Goal: Browse casually: Explore the website without a specific task or goal

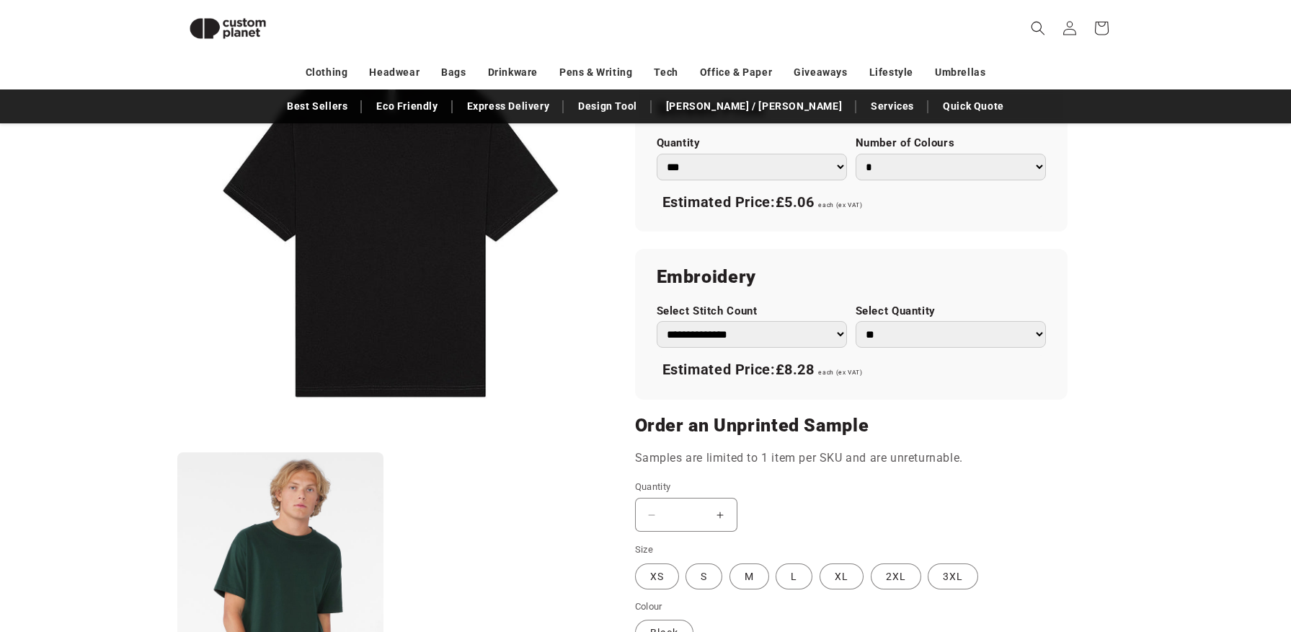
scroll to position [706, 0]
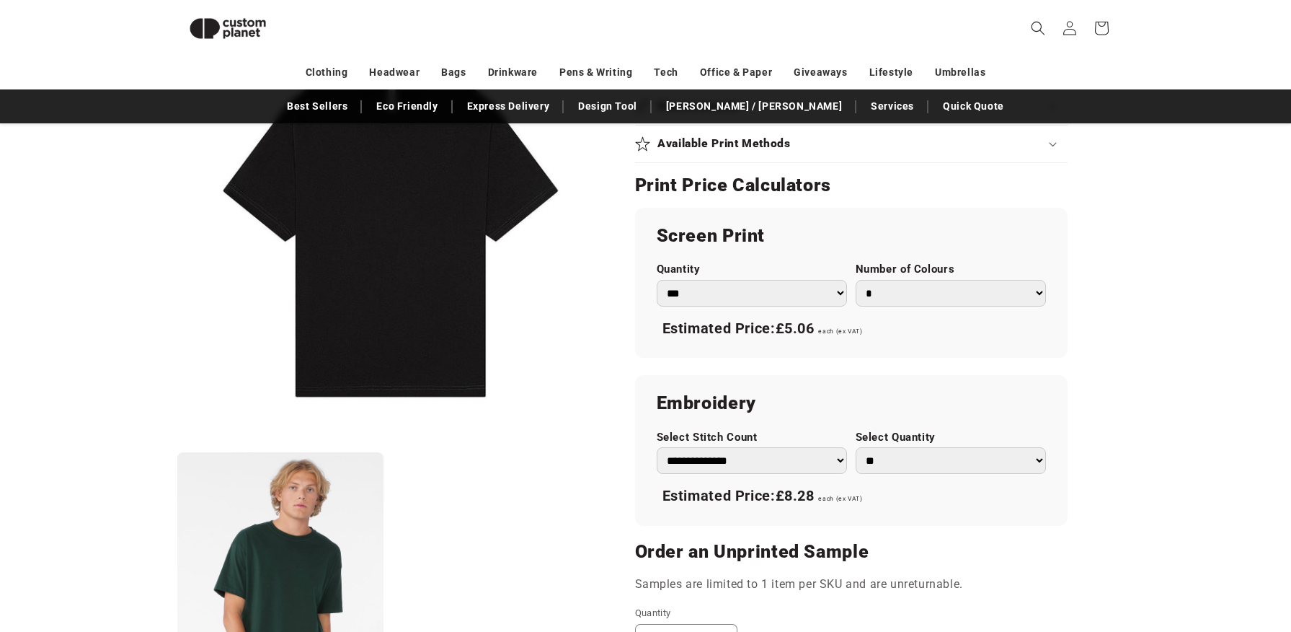
click at [814, 303] on select "*** *** *** **** **** **** ***** *****" at bounding box center [752, 293] width 190 height 27
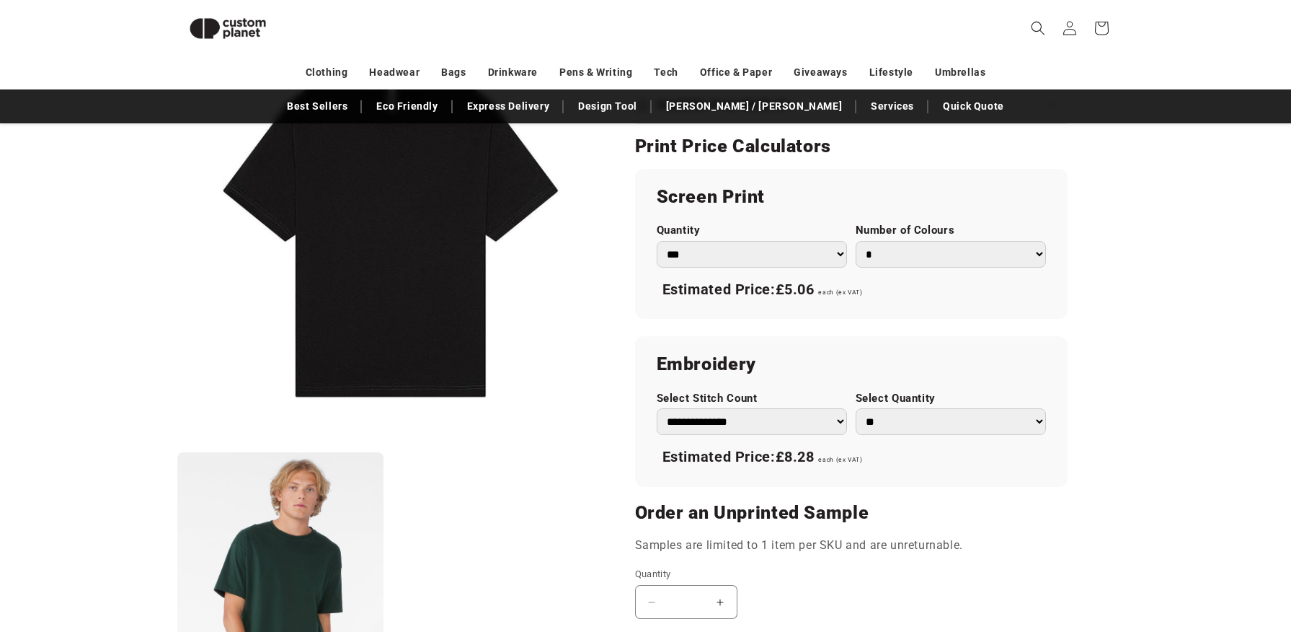
scroll to position [513, 0]
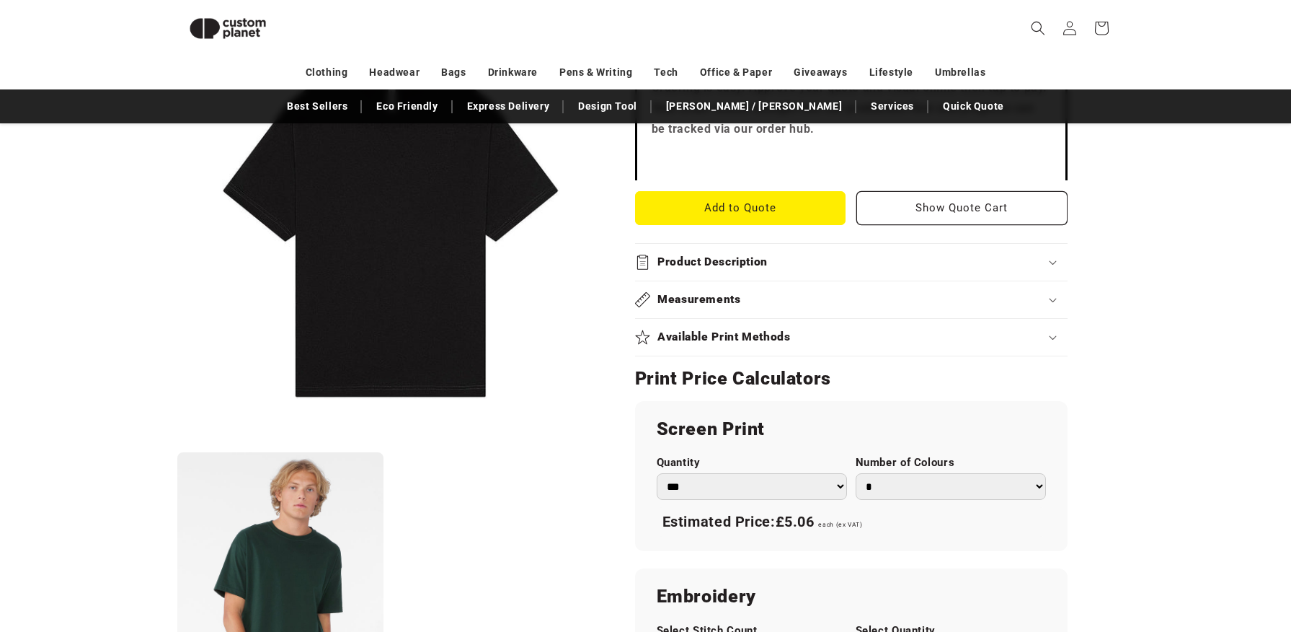
click at [973, 476] on select "* * * * * * *" at bounding box center [951, 486] width 190 height 27
click at [856, 473] on select "* * * * * * *" at bounding box center [951, 486] width 190 height 27
click at [969, 479] on select "* * * * * * *" at bounding box center [951, 486] width 190 height 27
select select "*"
click at [856, 473] on select "* * * * * * *" at bounding box center [951, 486] width 190 height 27
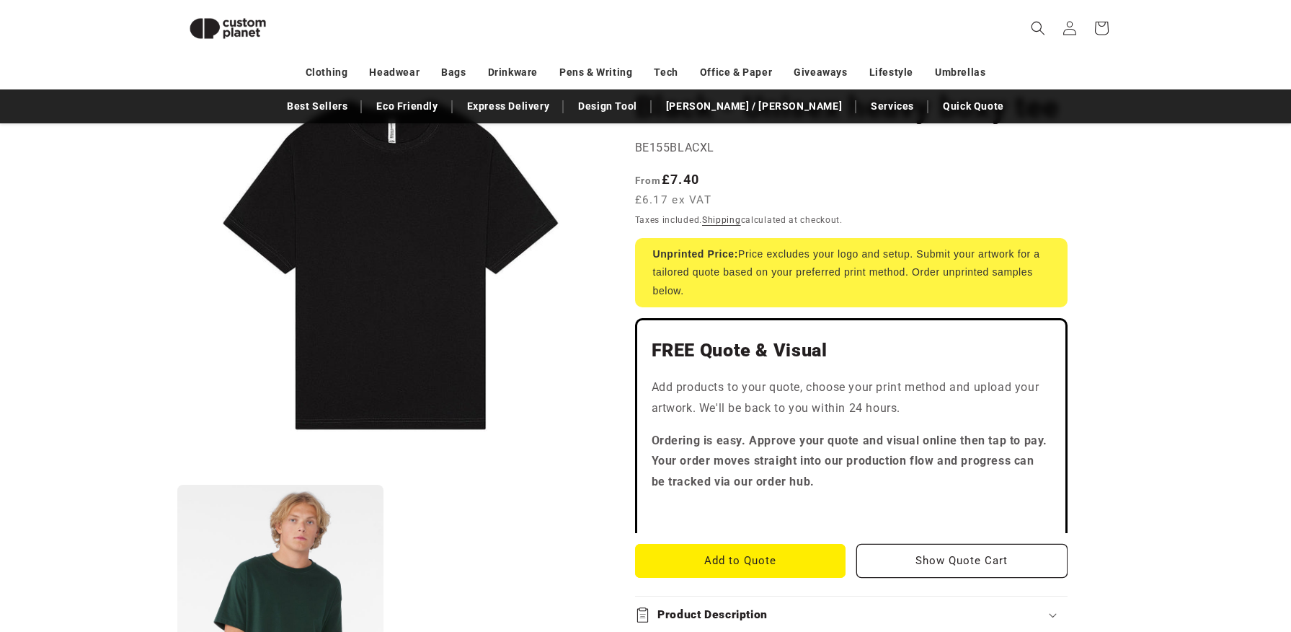
scroll to position [0, 0]
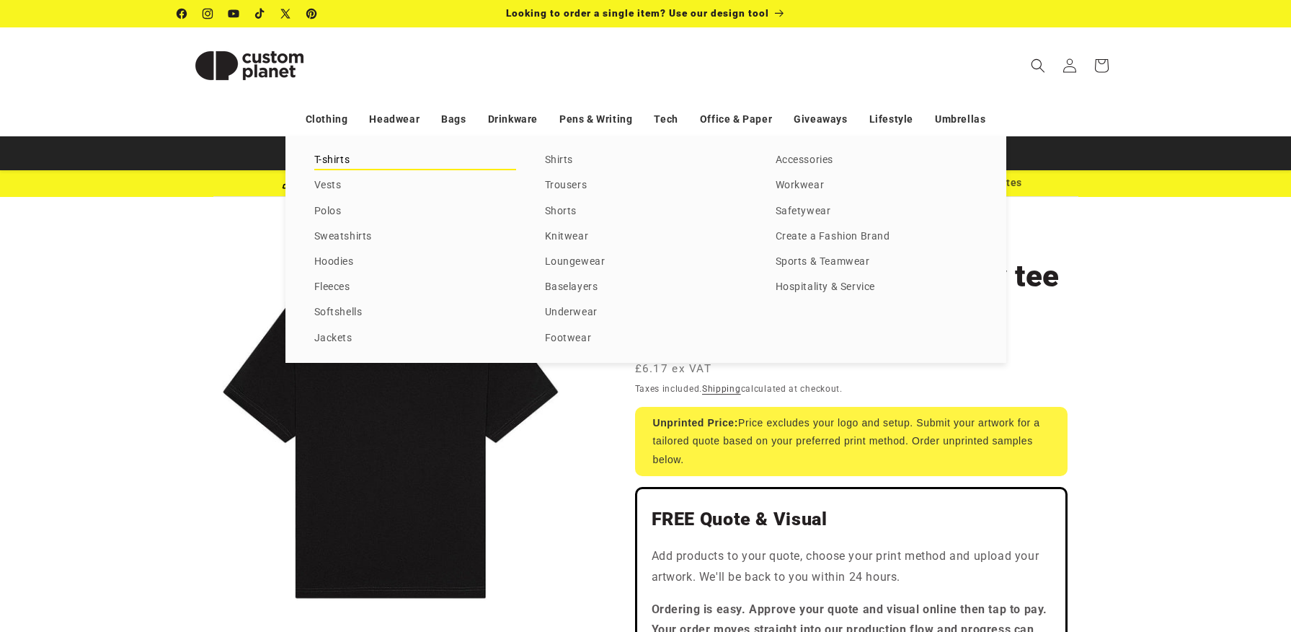
click at [333, 166] on link "T-shirts" at bounding box center [415, 160] width 202 height 19
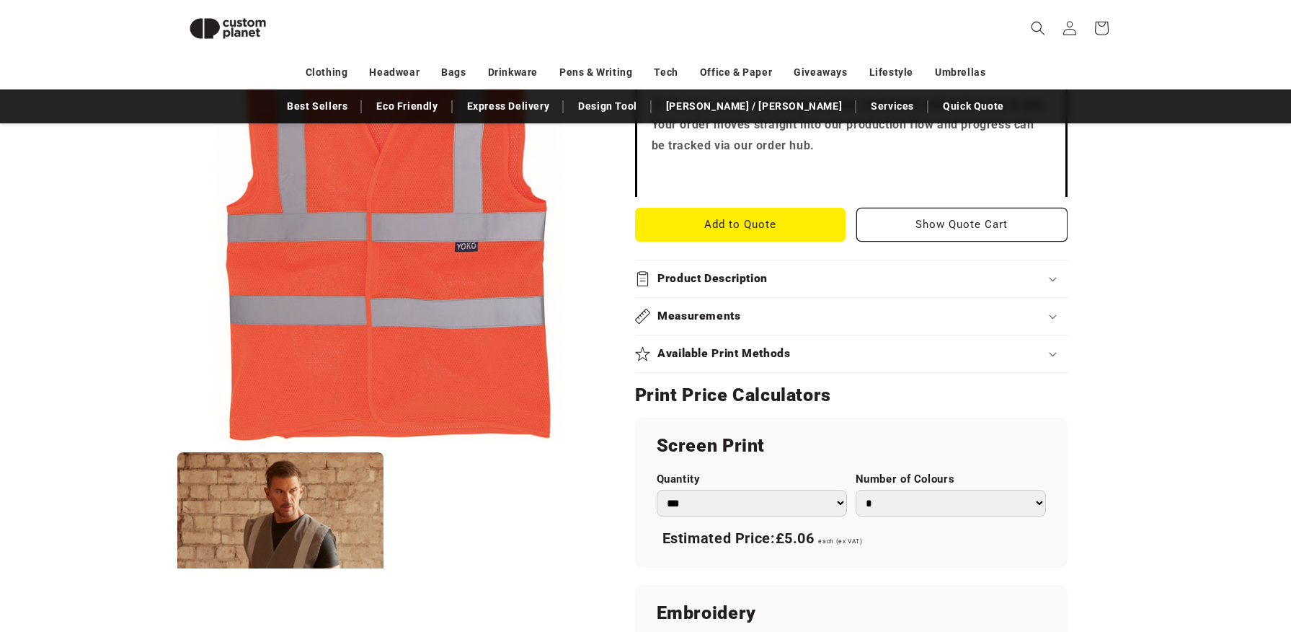
scroll to position [80, 0]
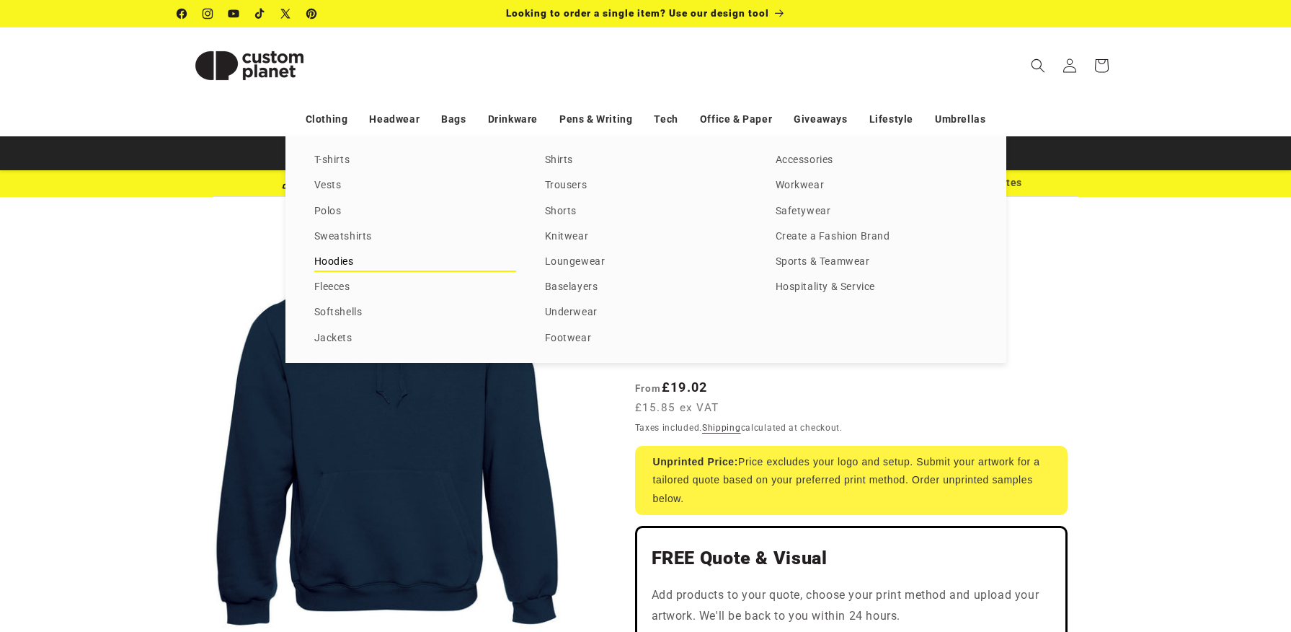
click at [348, 252] on link "Hoodies" at bounding box center [415, 261] width 202 height 19
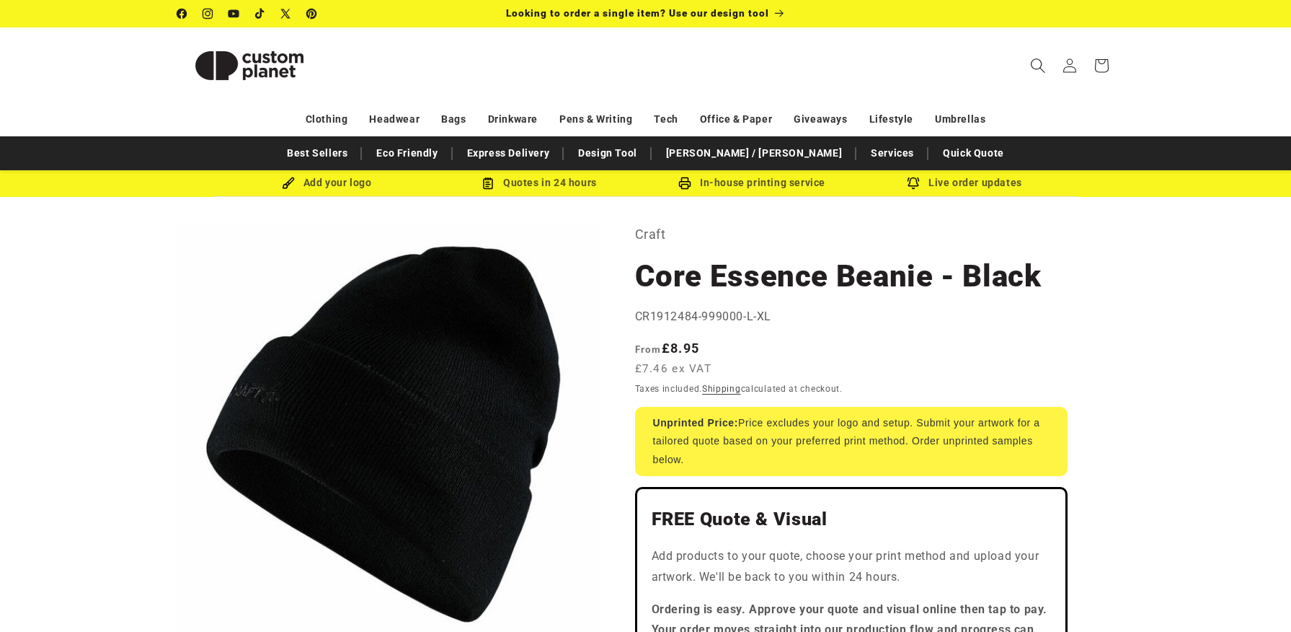
click at [1035, 68] on icon "Search" at bounding box center [1037, 65] width 15 height 15
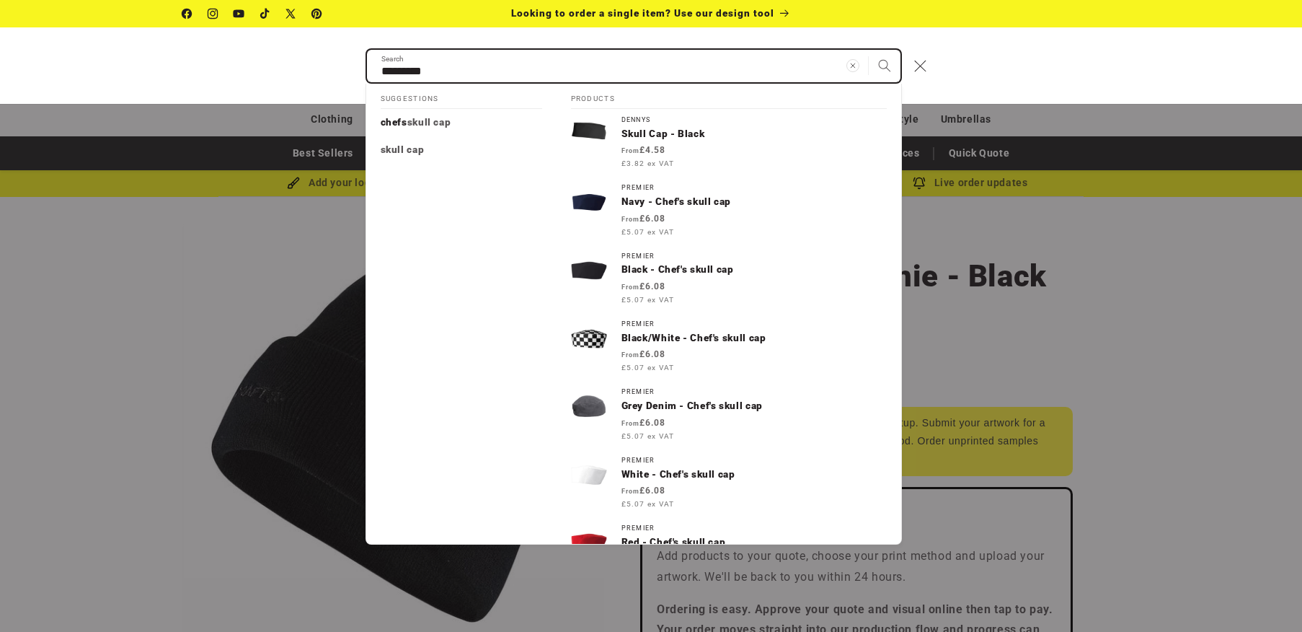
type input "*********"
click at [869, 50] on button "Search" at bounding box center [885, 66] width 32 height 32
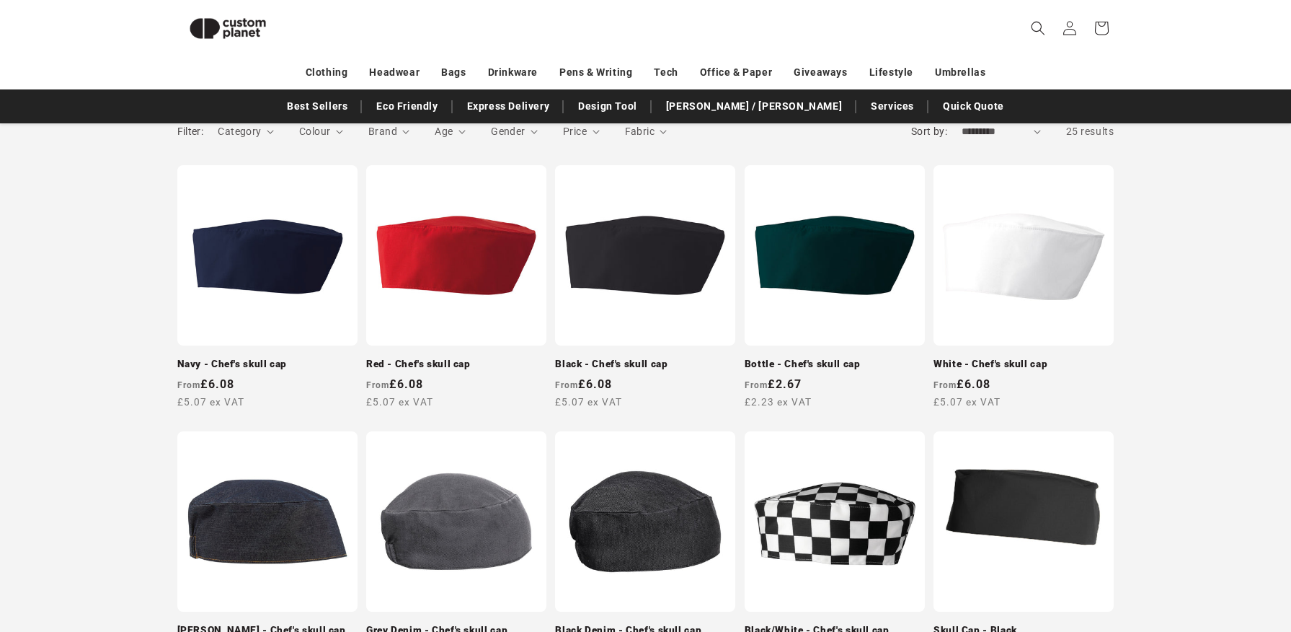
scroll to position [715, 0]
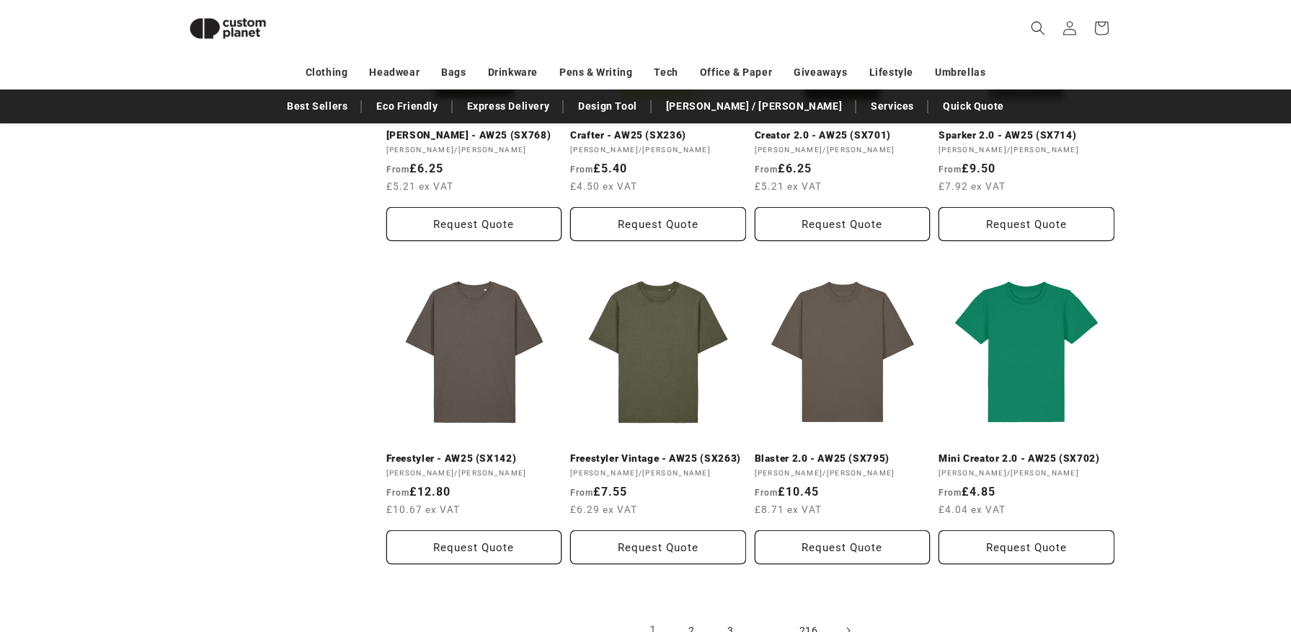
scroll to position [1435, 0]
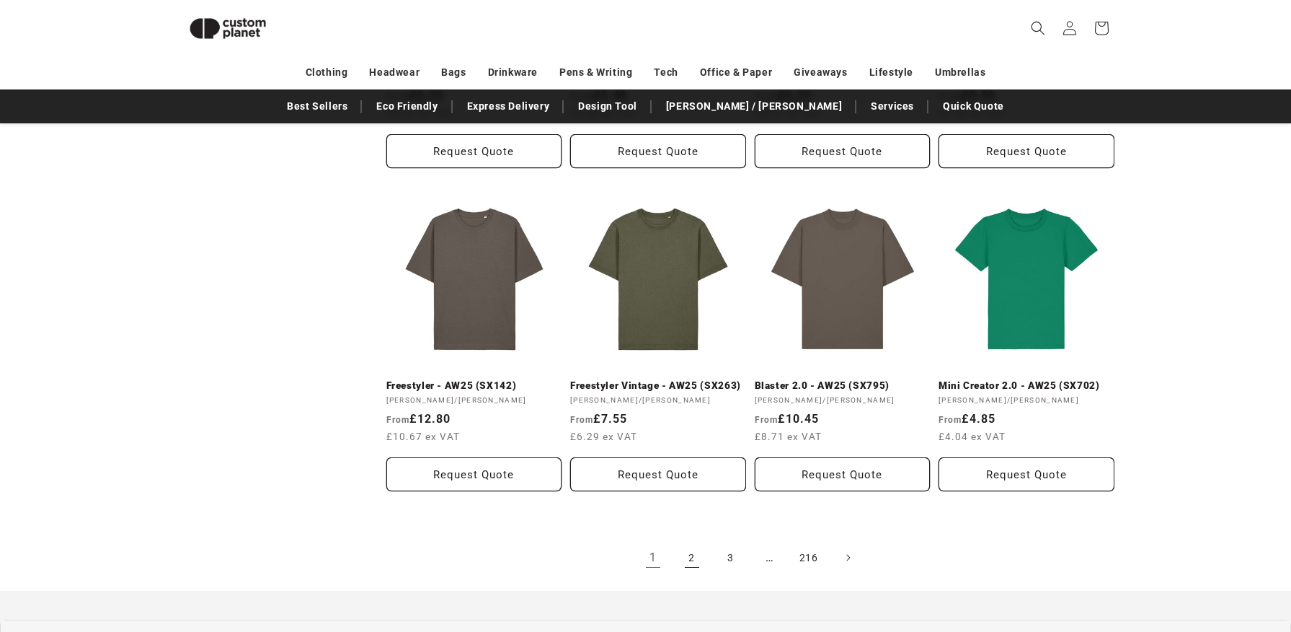
click at [691, 552] on link "2" at bounding box center [692, 557] width 32 height 32
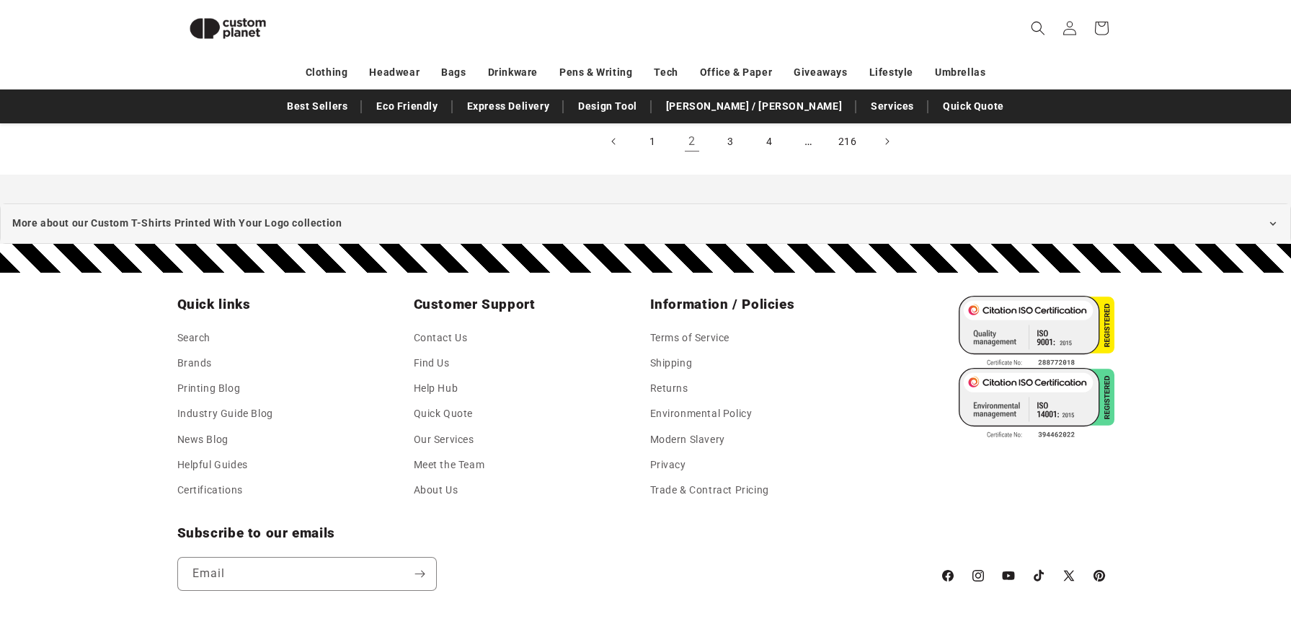
scroll to position [1401, 0]
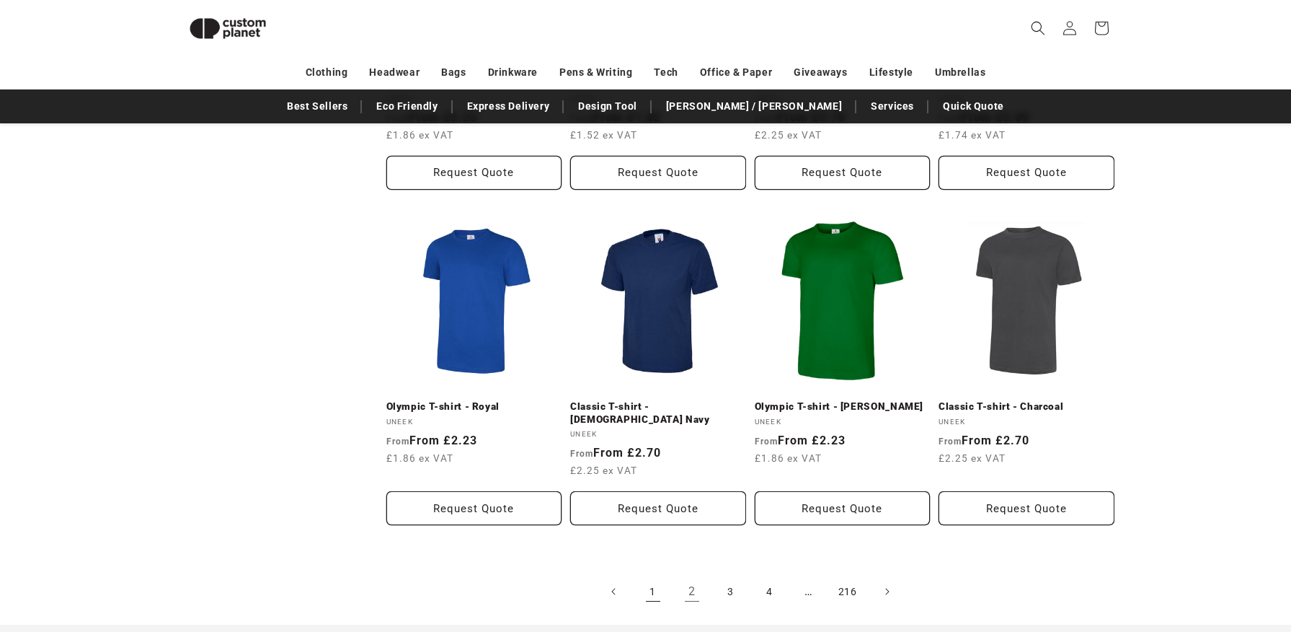
click at [655, 575] on link "1" at bounding box center [653, 591] width 32 height 32
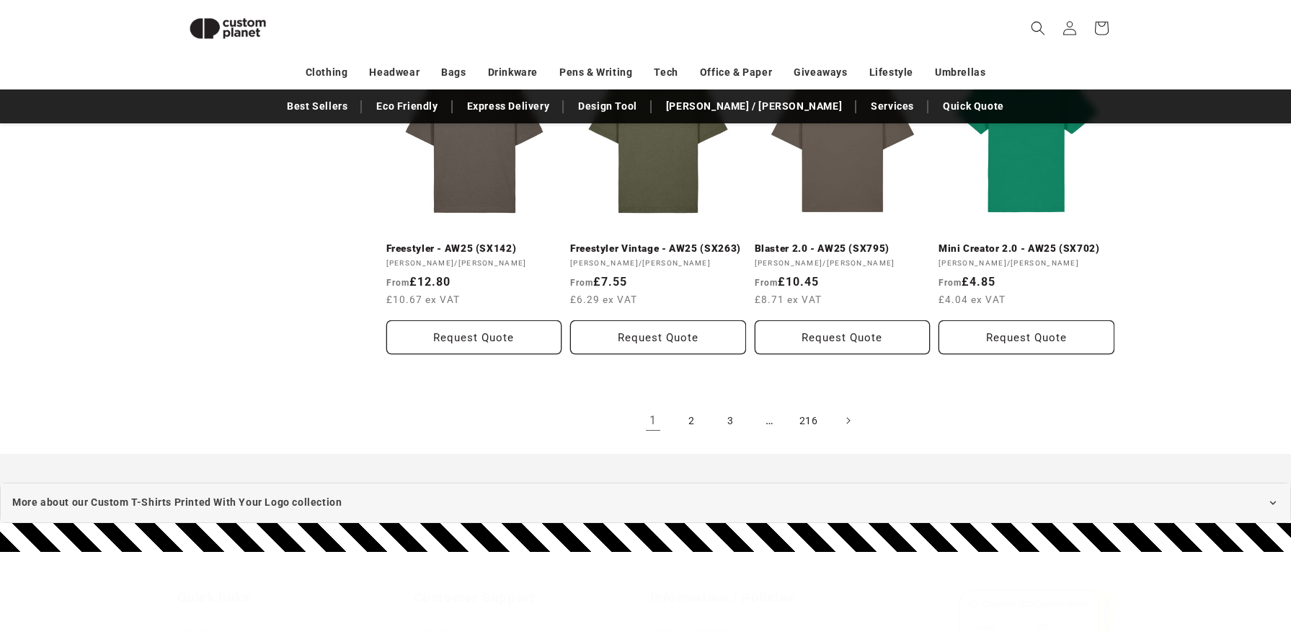
scroll to position [1653, 0]
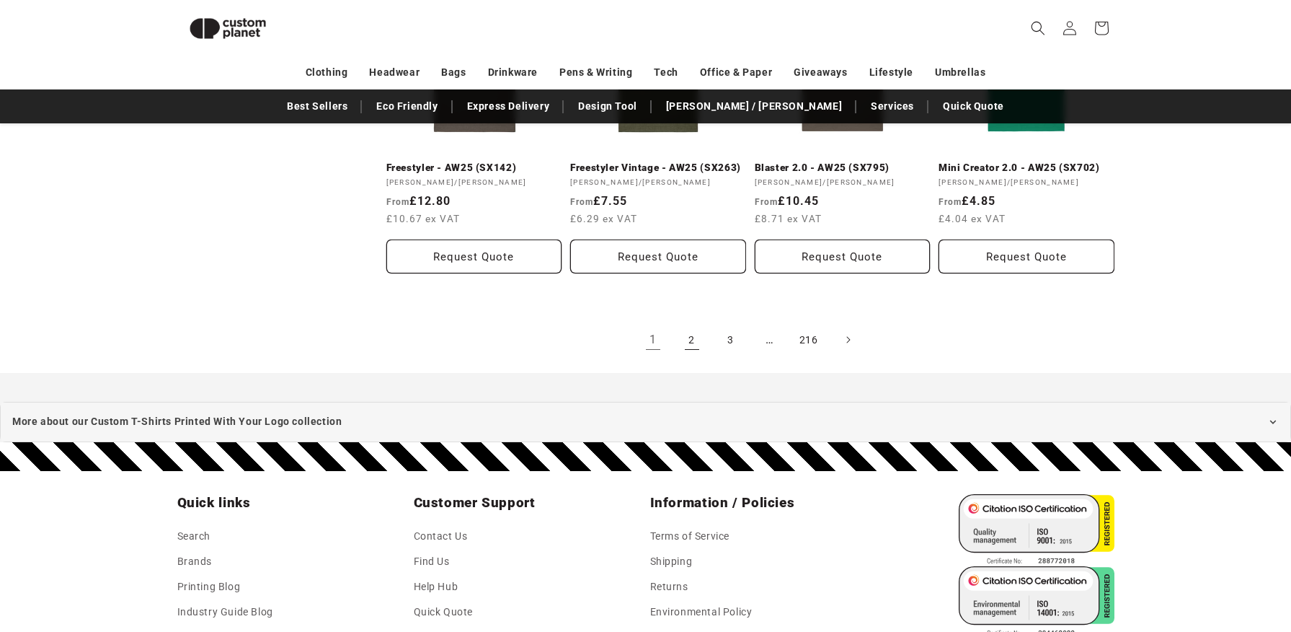
click at [695, 339] on link "2" at bounding box center [692, 340] width 32 height 32
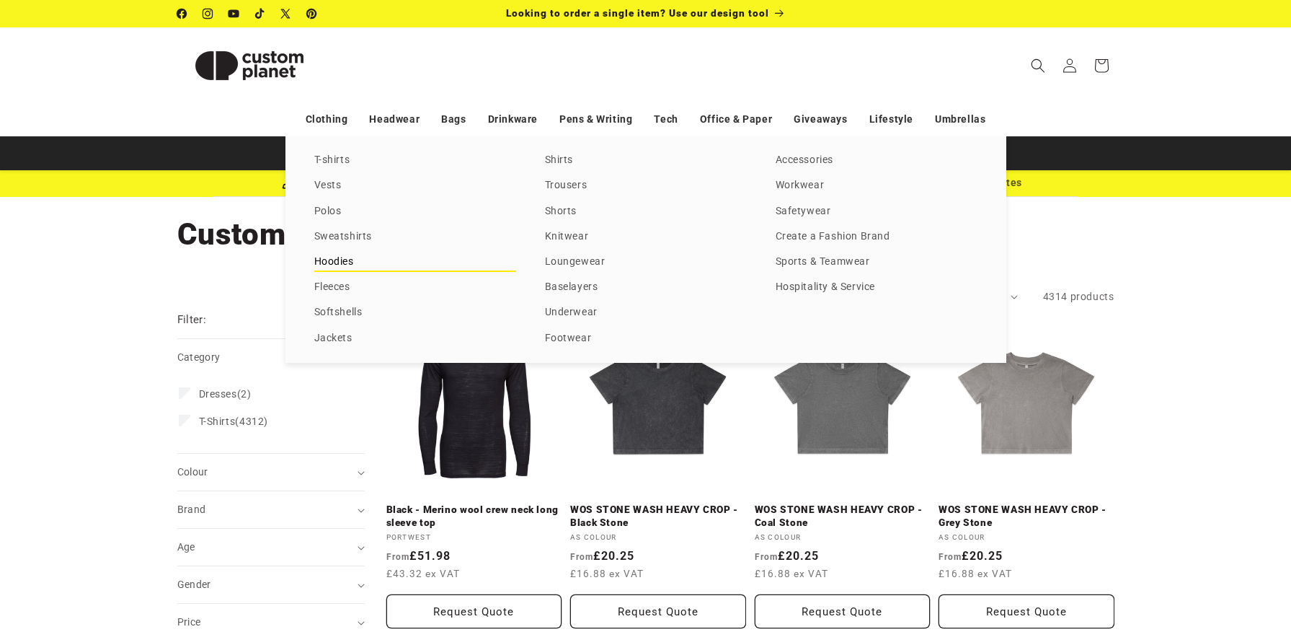
click at [338, 257] on link "Hoodies" at bounding box center [415, 261] width 202 height 19
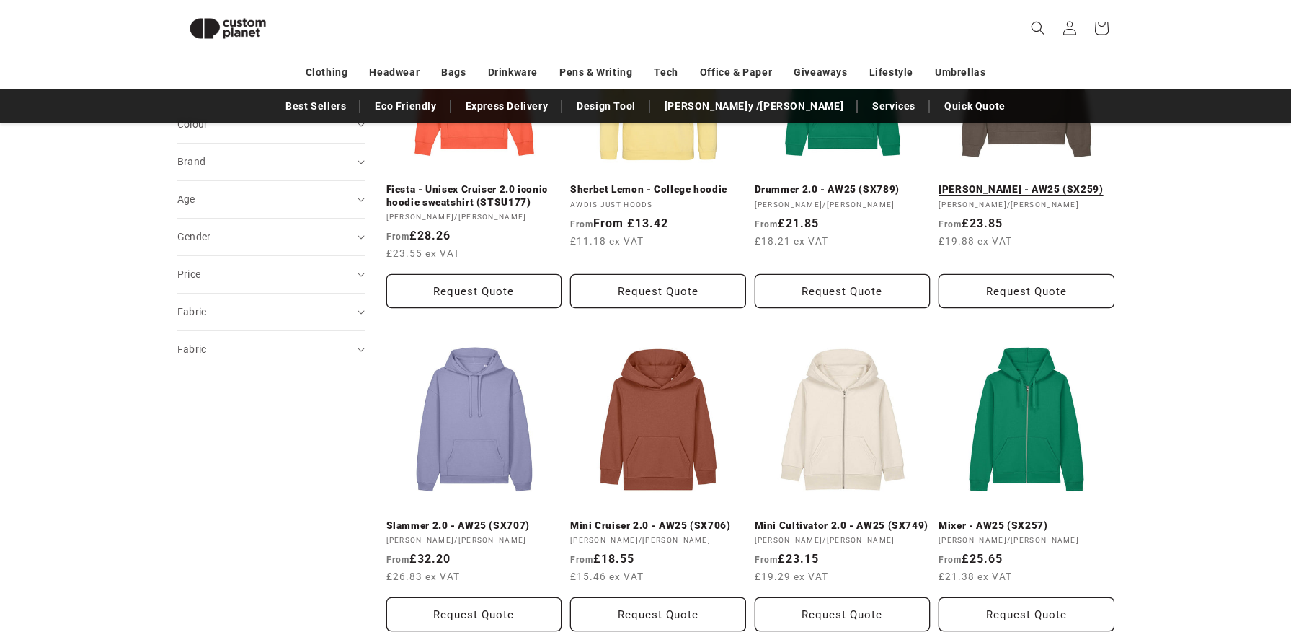
scroll to position [563, 0]
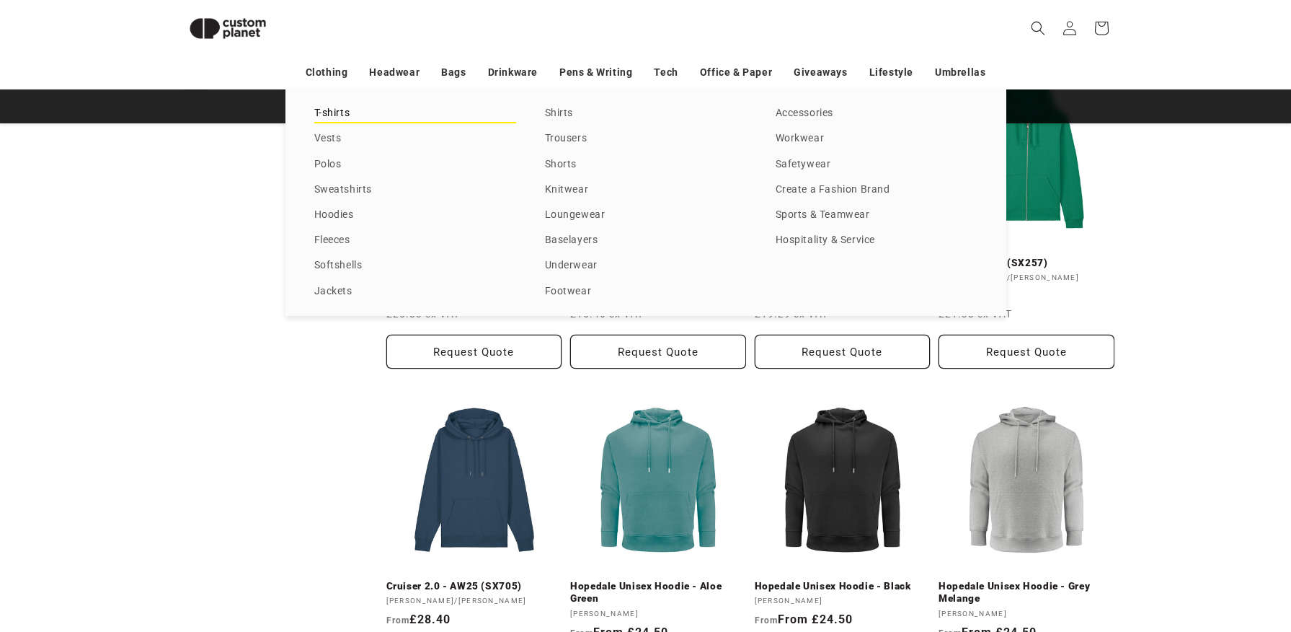
click at [337, 104] on link "T-shirts" at bounding box center [415, 113] width 202 height 19
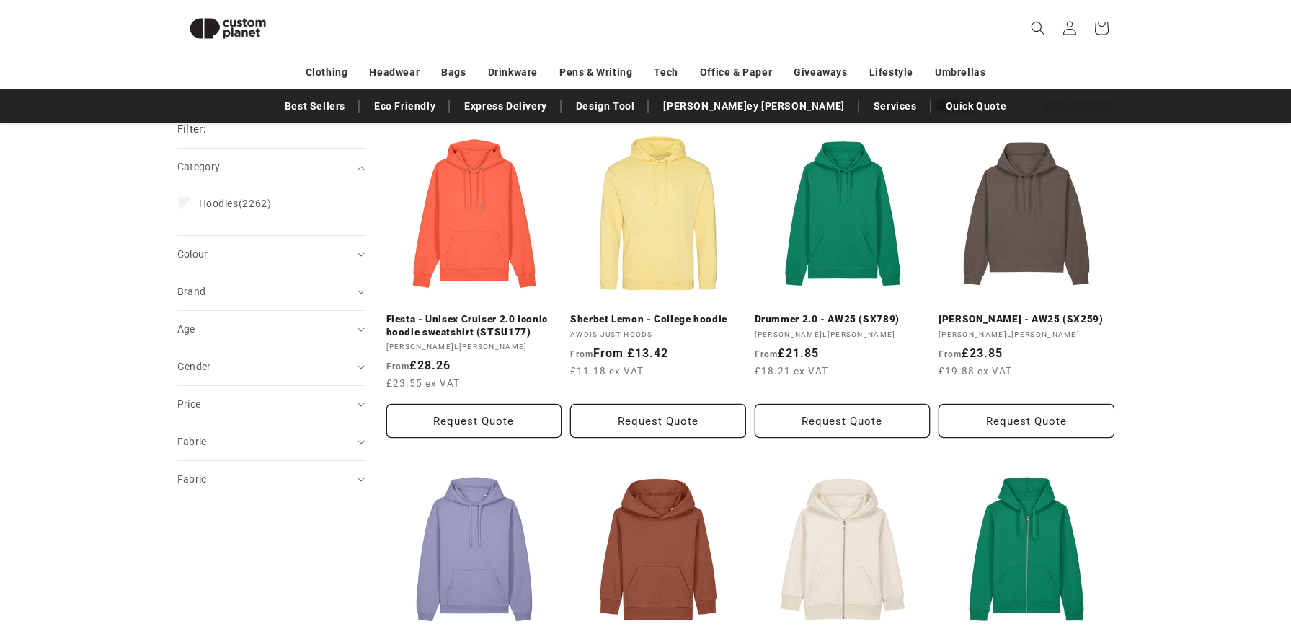
scroll to position [164, 0]
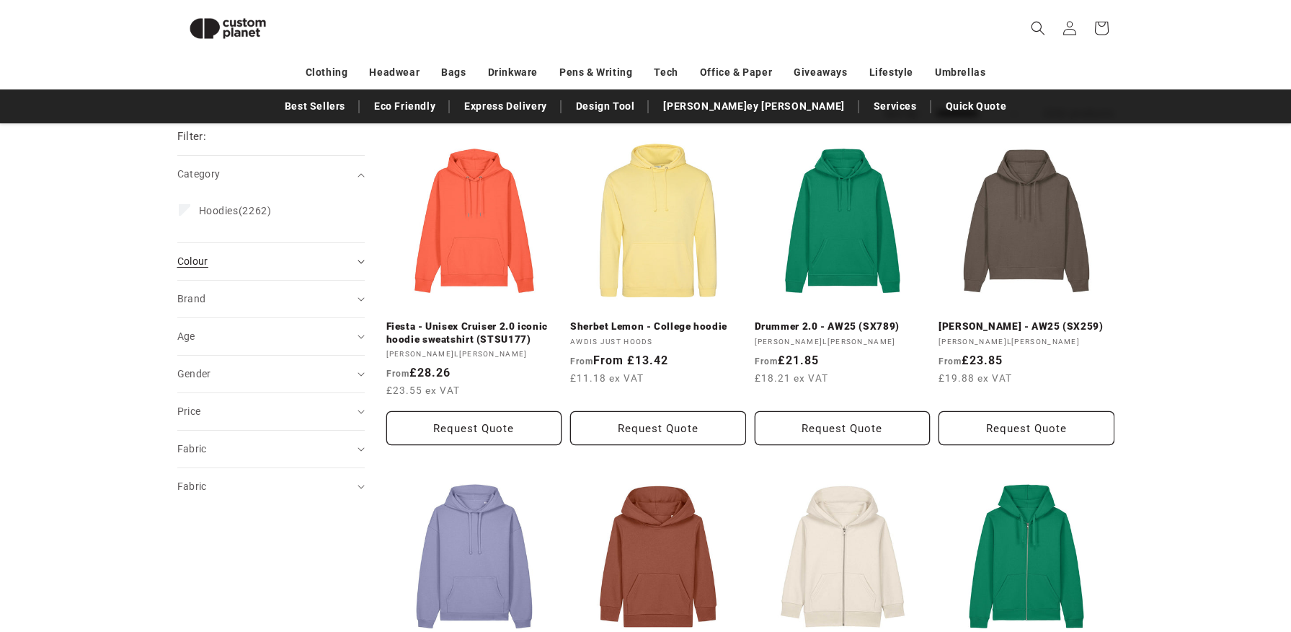
click at [267, 273] on summary "Colour (0)" at bounding box center [270, 261] width 187 height 37
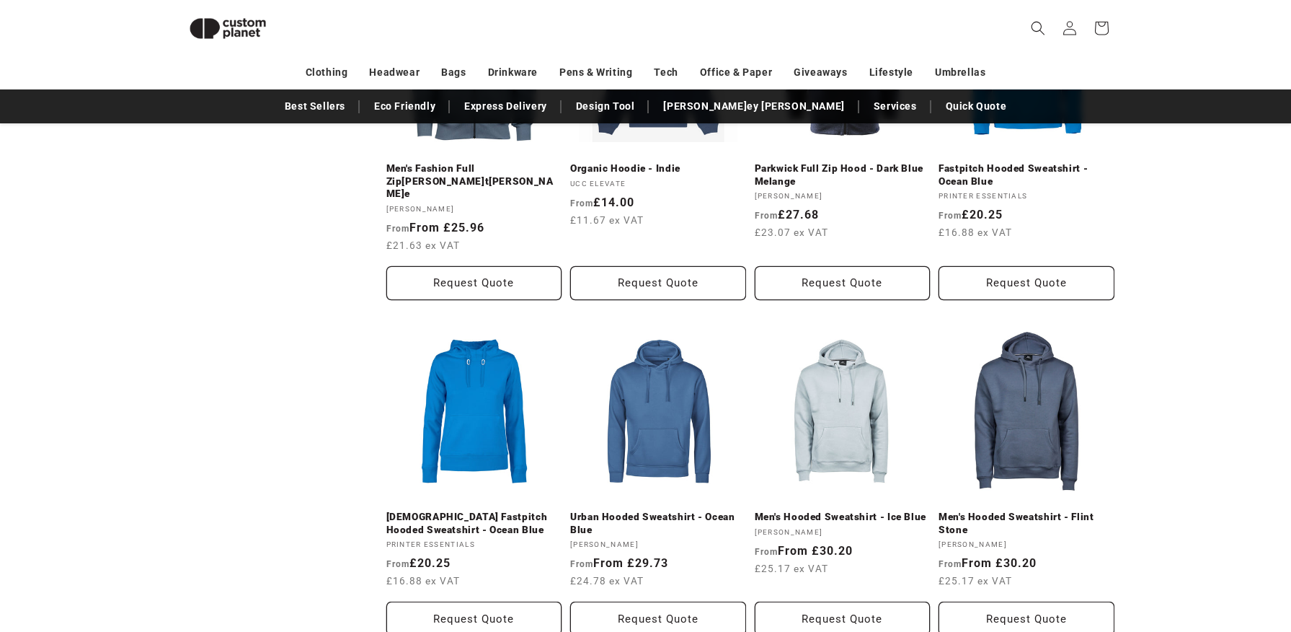
scroll to position [1477, 0]
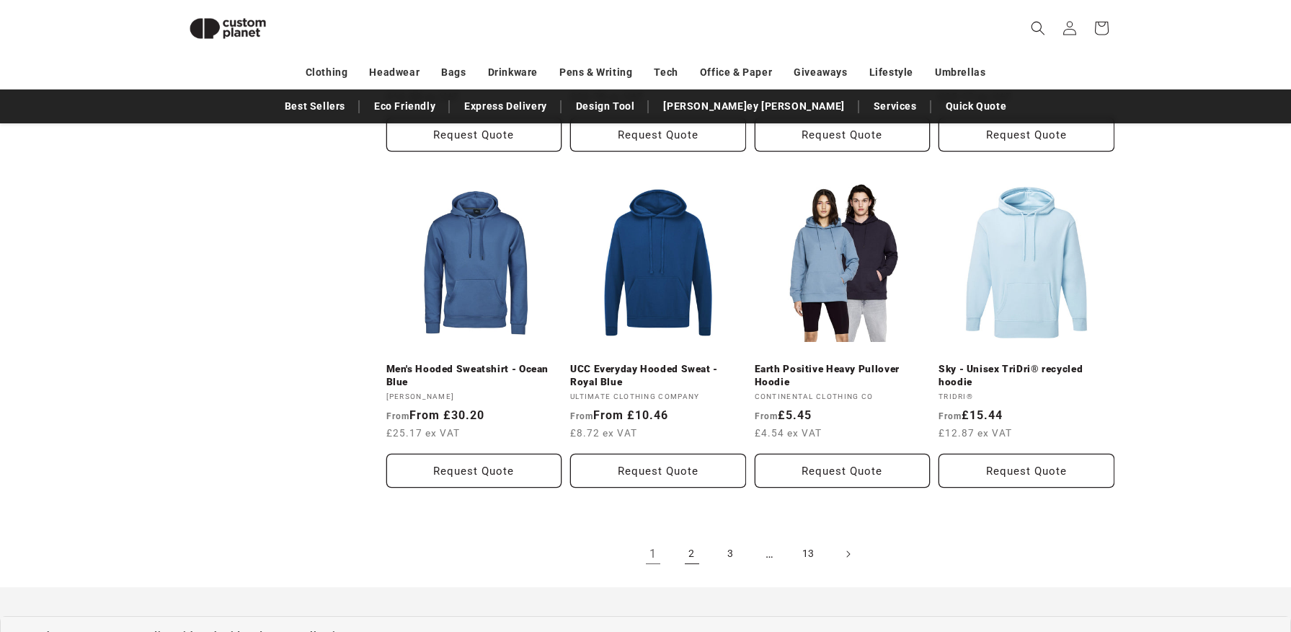
click at [691, 549] on link "2" at bounding box center [692, 554] width 32 height 32
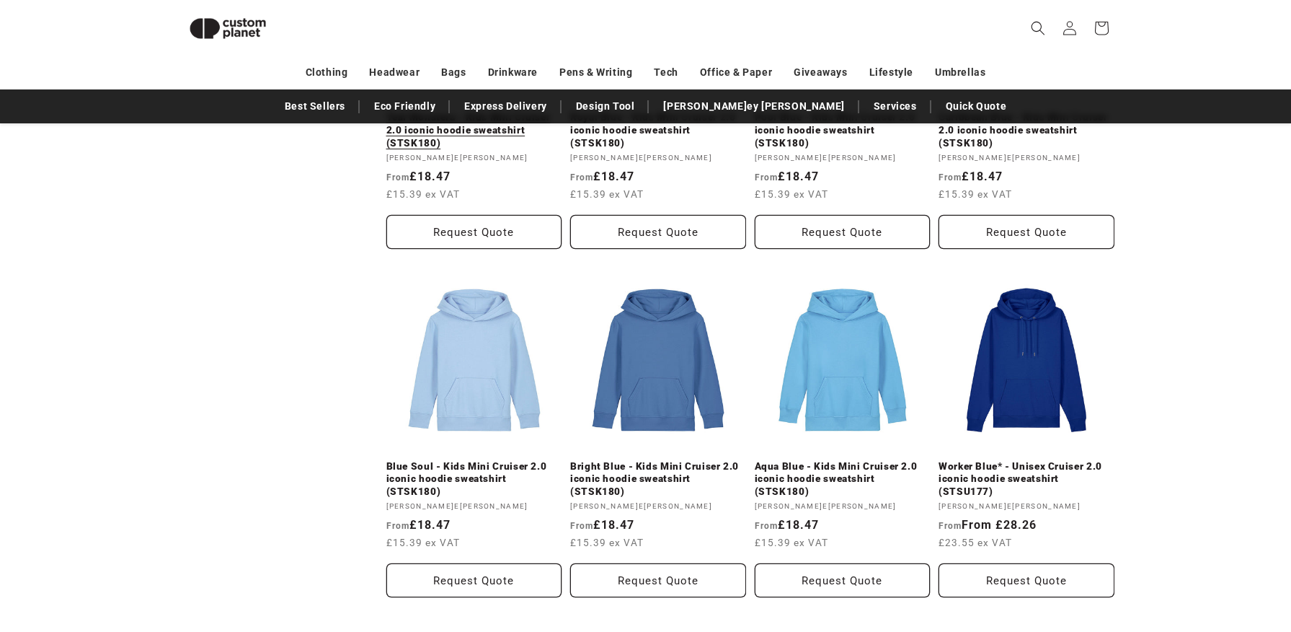
scroll to position [1513, 0]
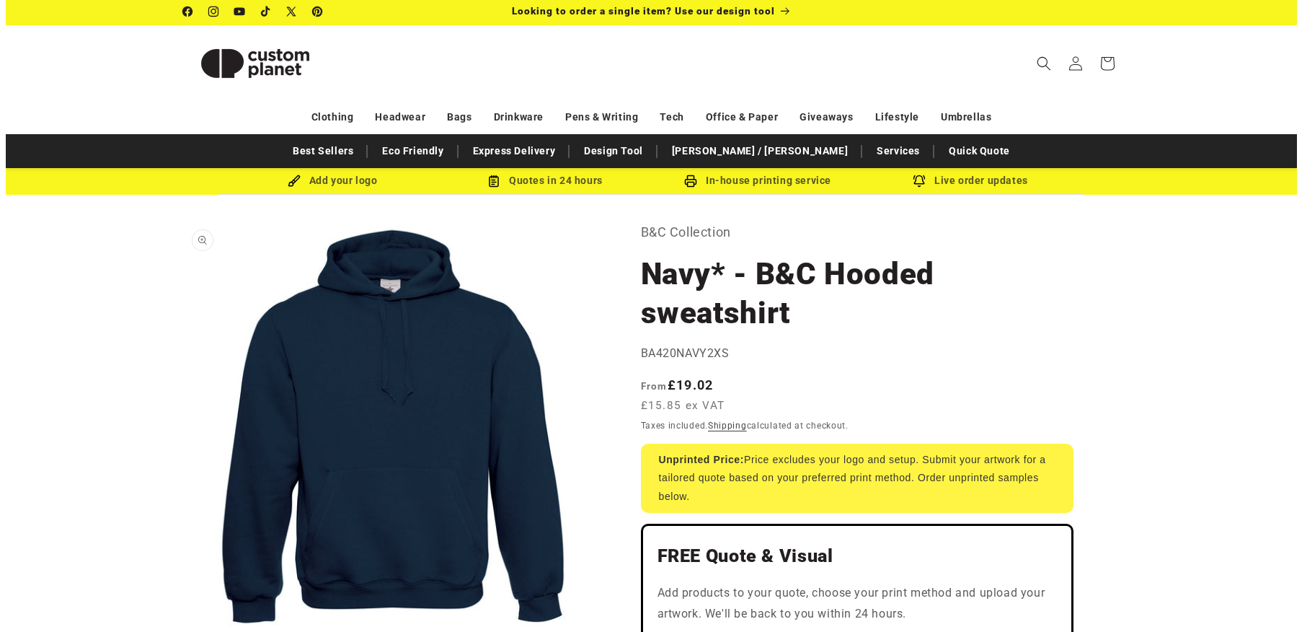
scroll to position [3, 0]
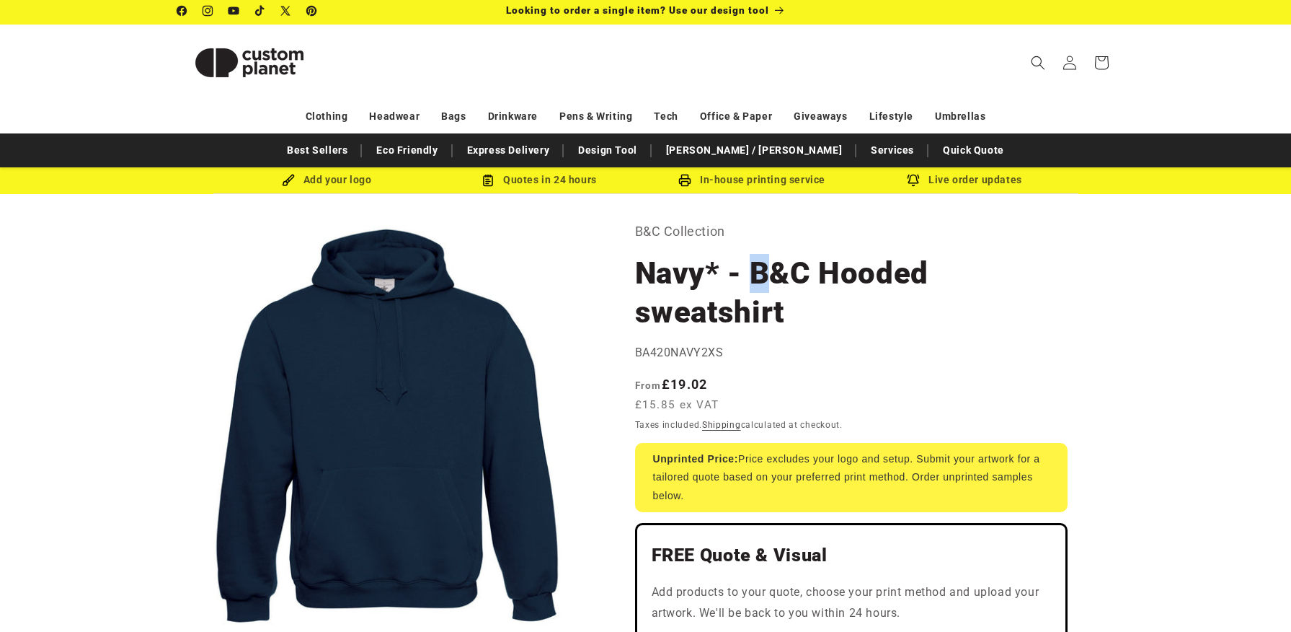
drag, startPoint x: 751, startPoint y: 272, endPoint x: 766, endPoint y: 275, distance: 14.9
click at [766, 275] on h1 "Navy* - B&C Hooded sweatshirt" at bounding box center [851, 293] width 433 height 78
click at [720, 235] on p "B&C Collection" at bounding box center [851, 231] width 433 height 23
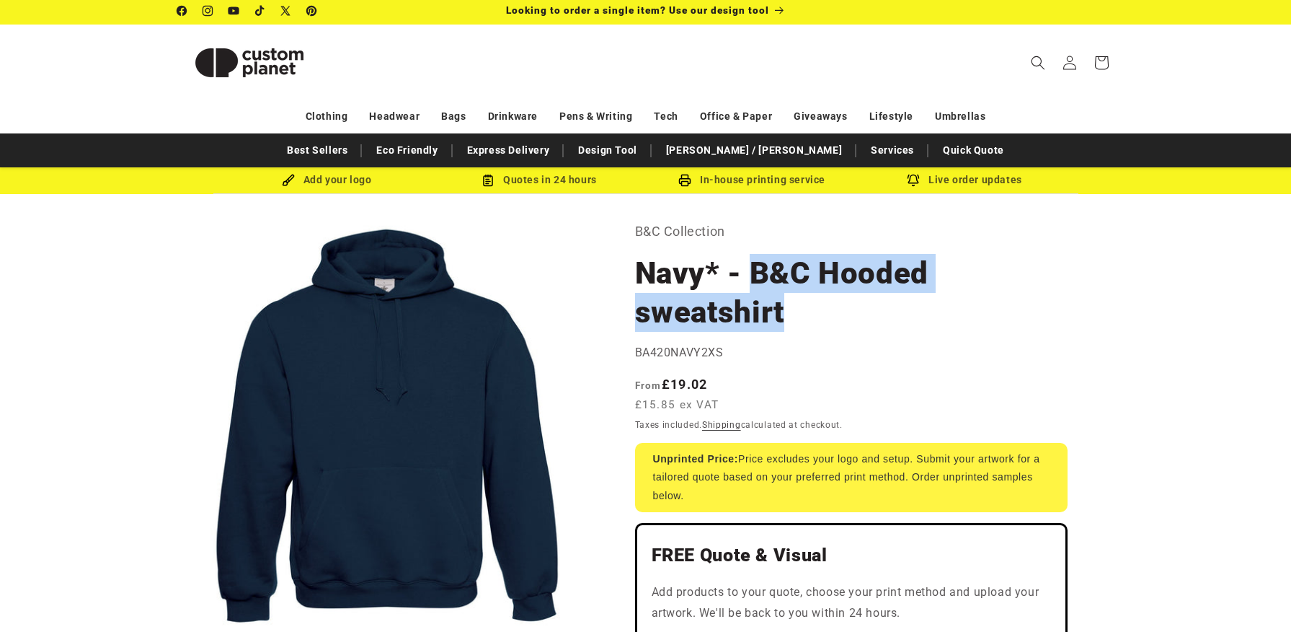
drag, startPoint x: 754, startPoint y: 272, endPoint x: 806, endPoint y: 311, distance: 64.9
click at [806, 311] on h1 "Navy* - B&C Hooded sweatshirt" at bounding box center [851, 293] width 433 height 78
copy h1 "B&C Hooded sweatshirt"
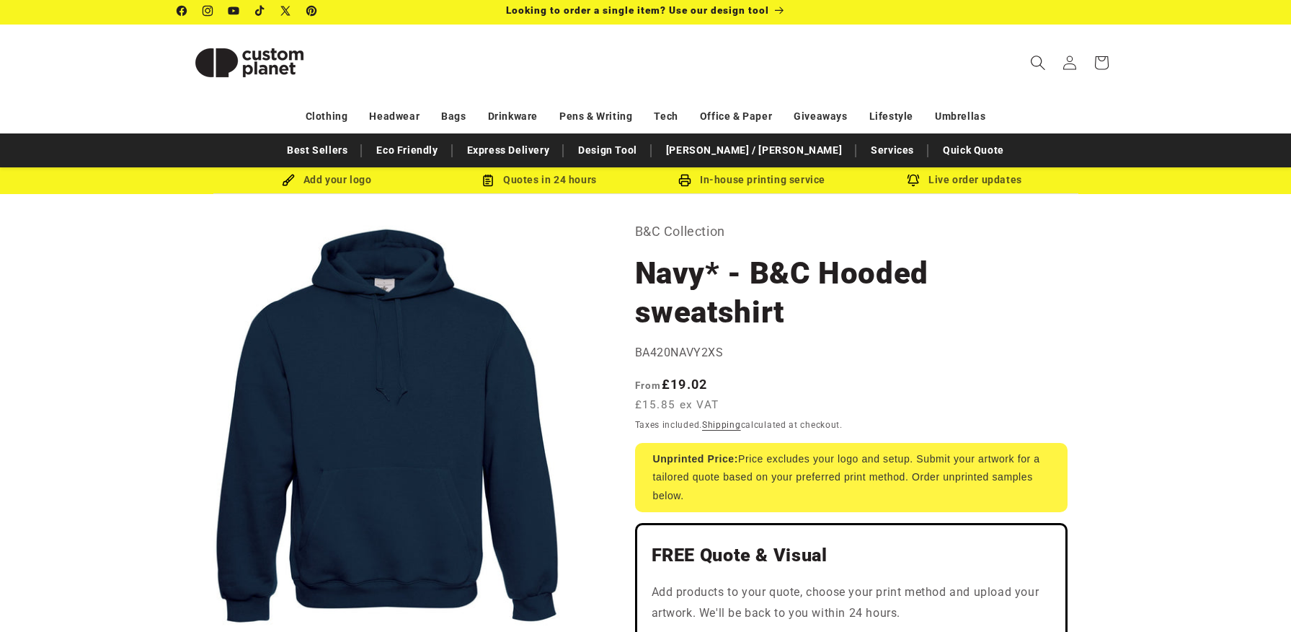
click at [1039, 66] on icon "Search" at bounding box center [1037, 62] width 15 height 15
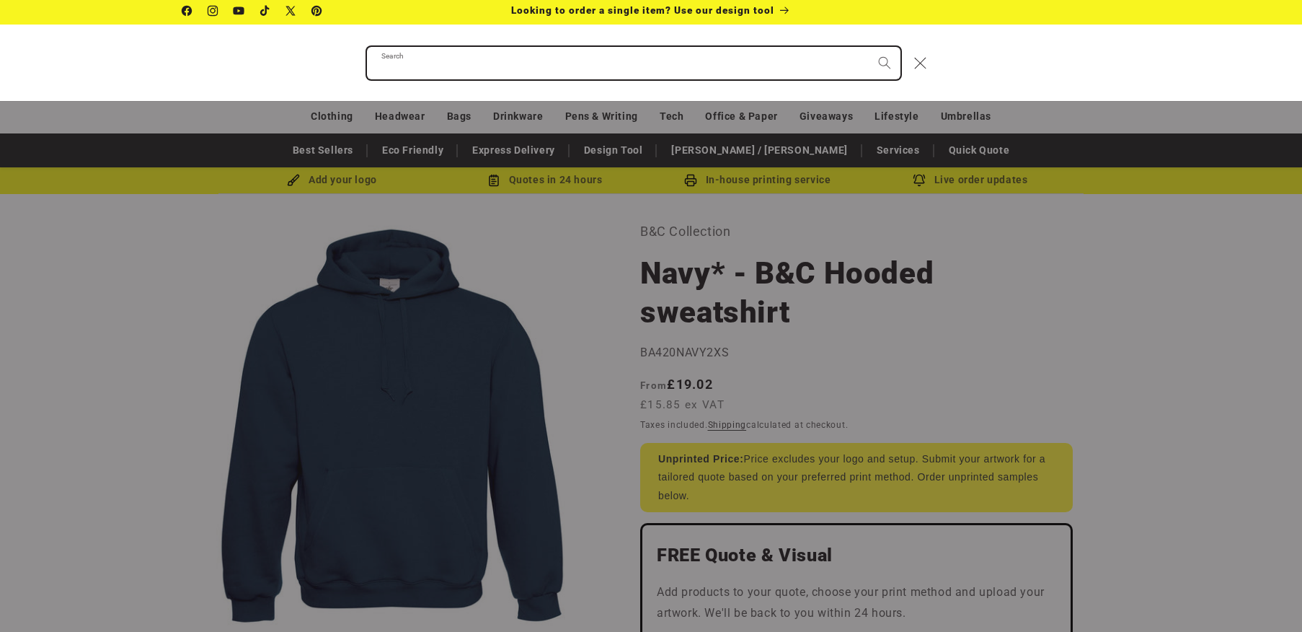
paste input "**********"
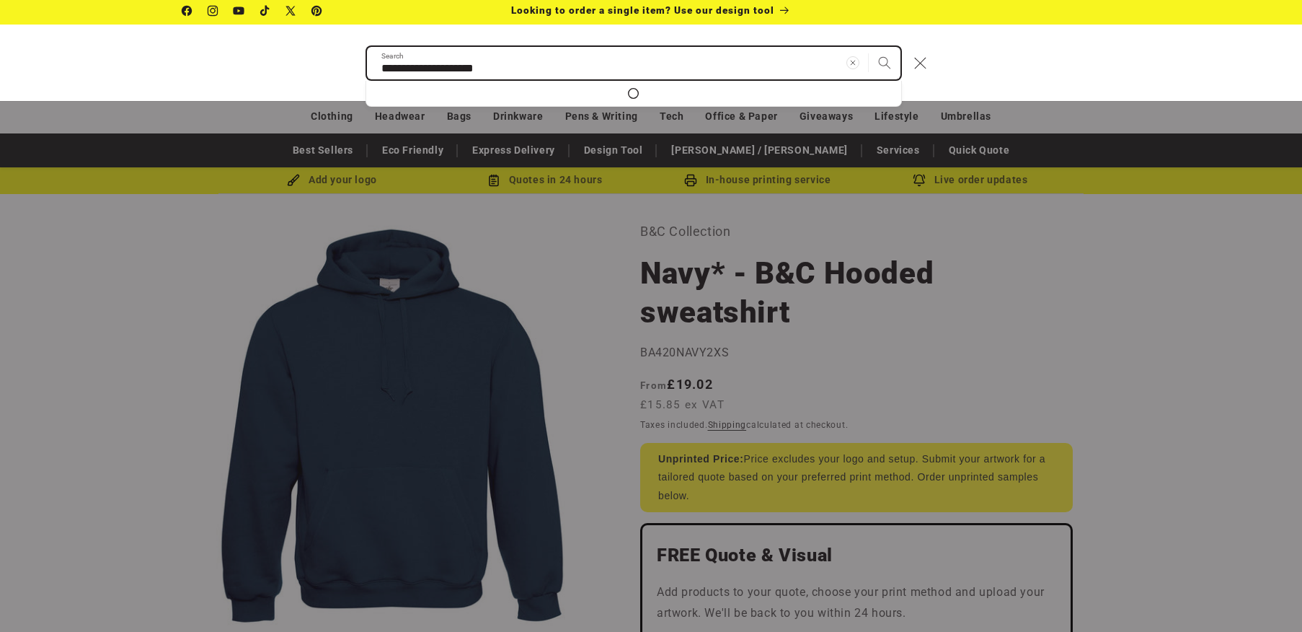
type input "**********"
click at [869, 47] on button "Search" at bounding box center [885, 63] width 32 height 32
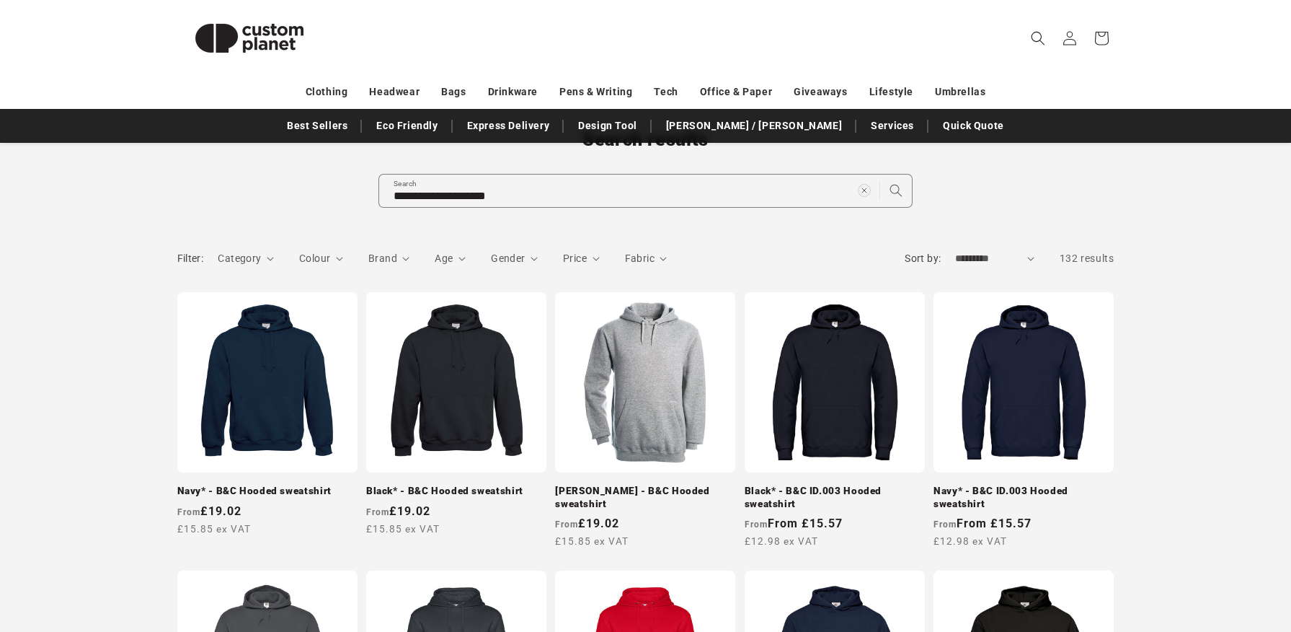
scroll to position [123, 0]
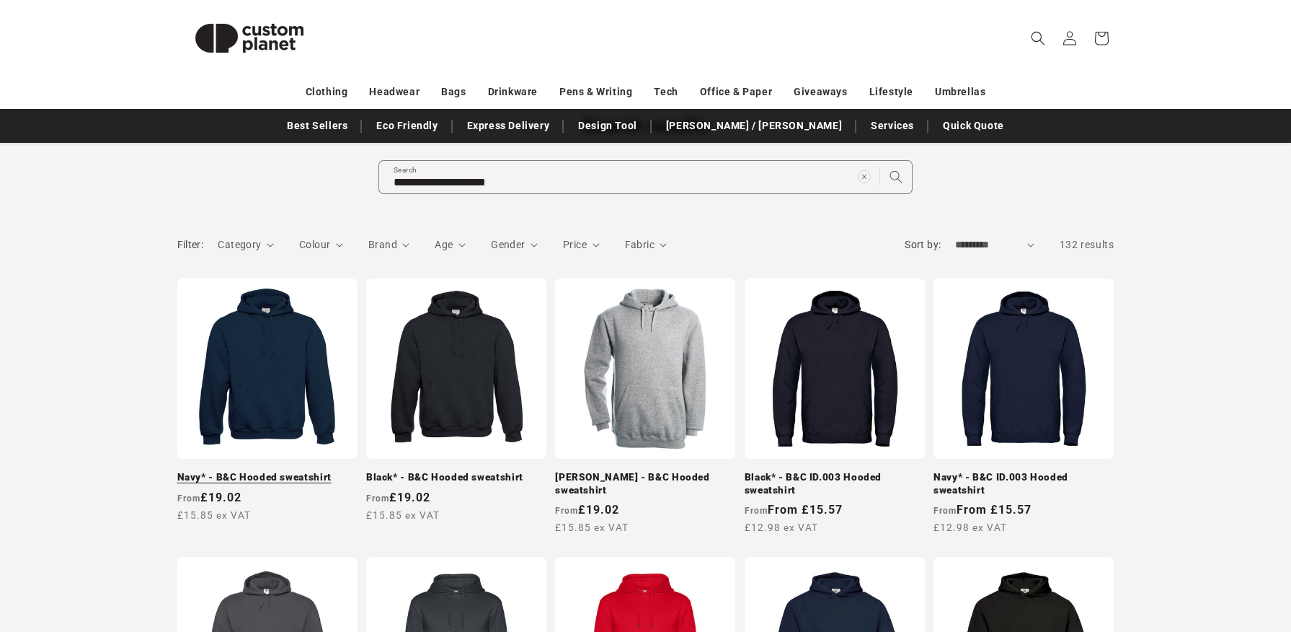
click at [323, 471] on link "Navy* - B&C Hooded sweatshirt" at bounding box center [267, 477] width 180 height 13
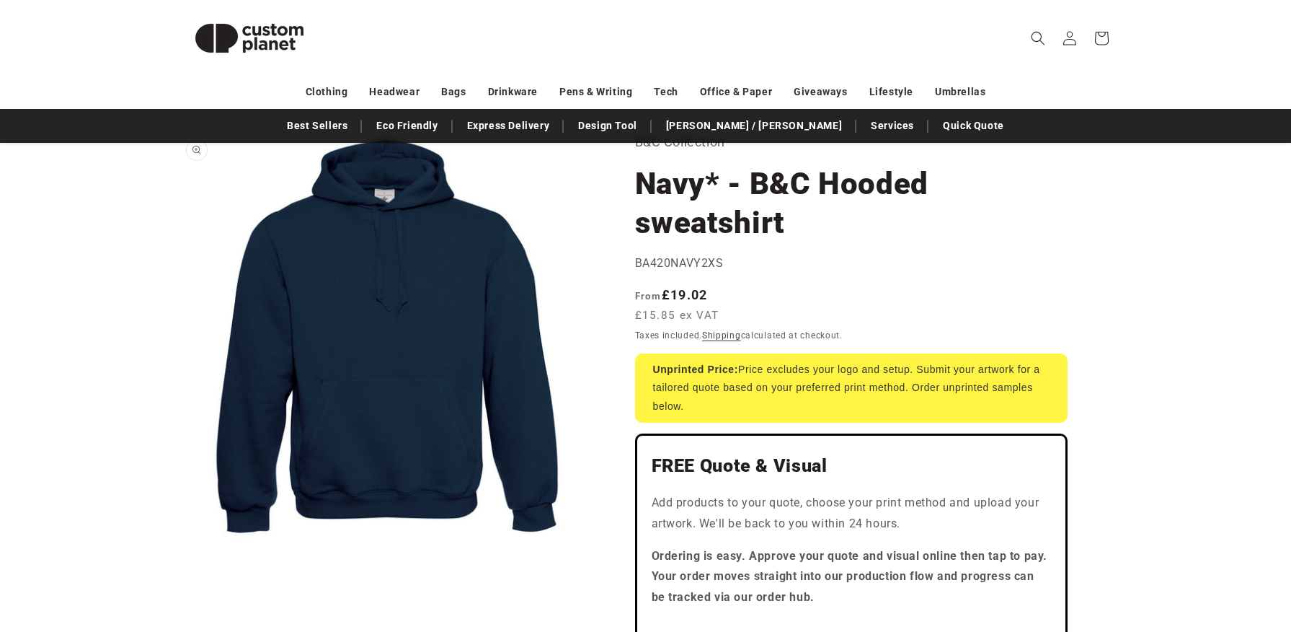
scroll to position [26, 0]
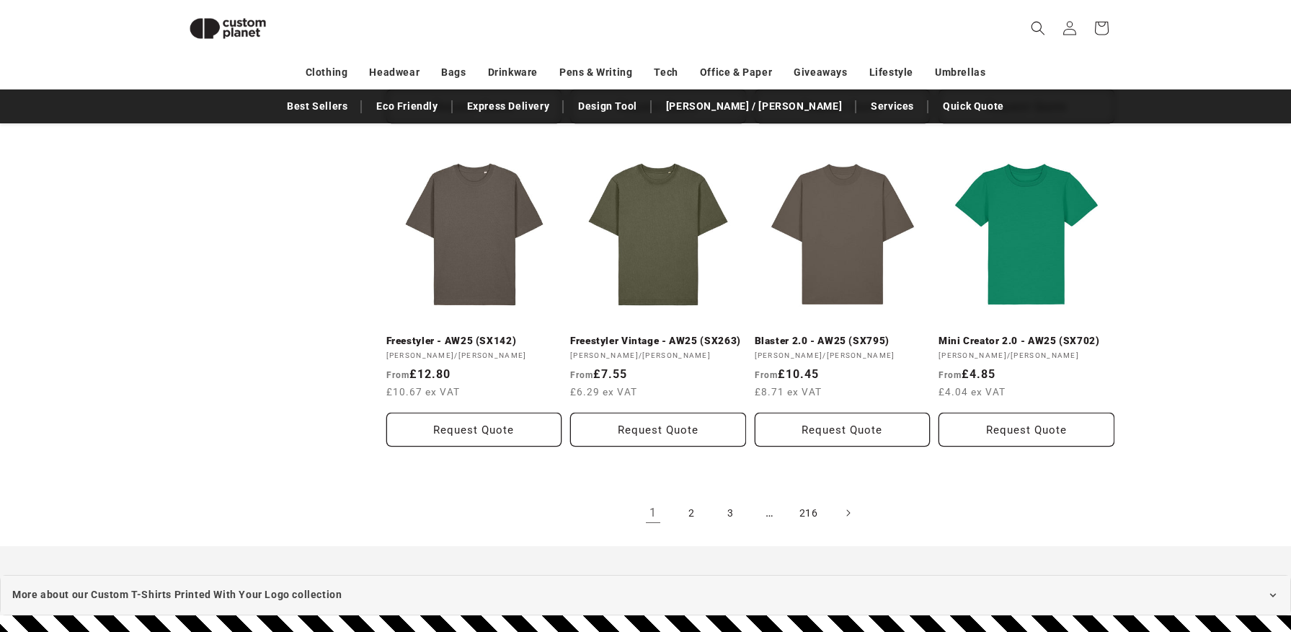
scroll to position [1477, 0]
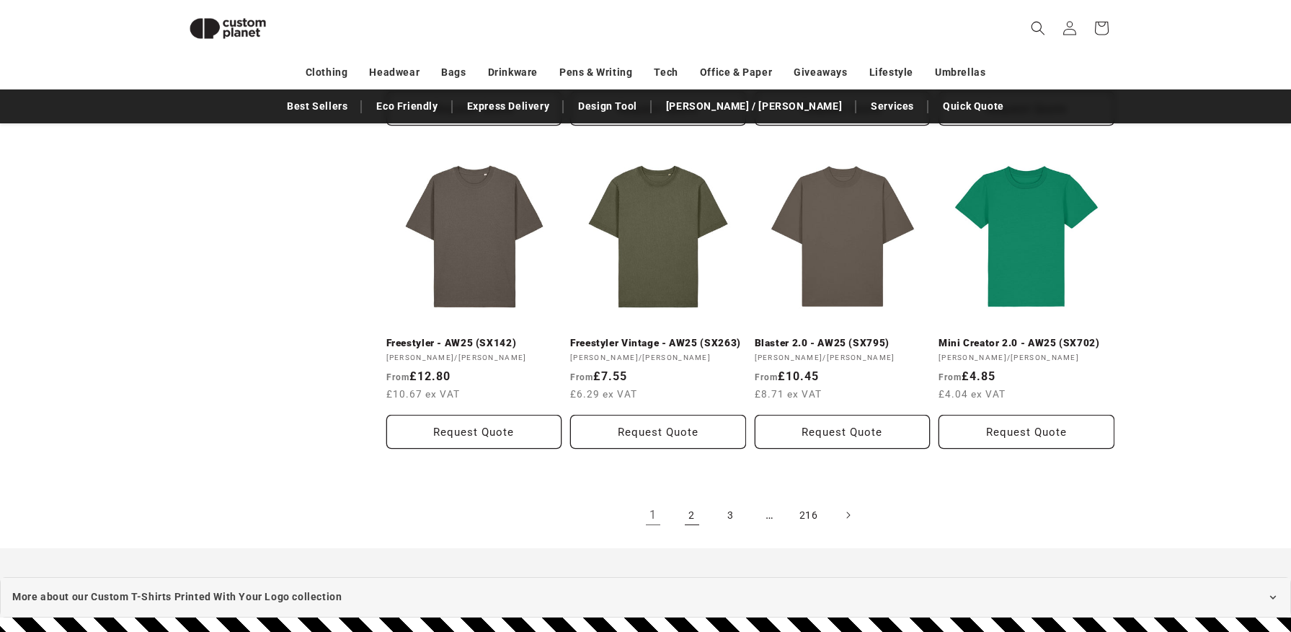
click at [702, 516] on link "2" at bounding box center [692, 515] width 32 height 32
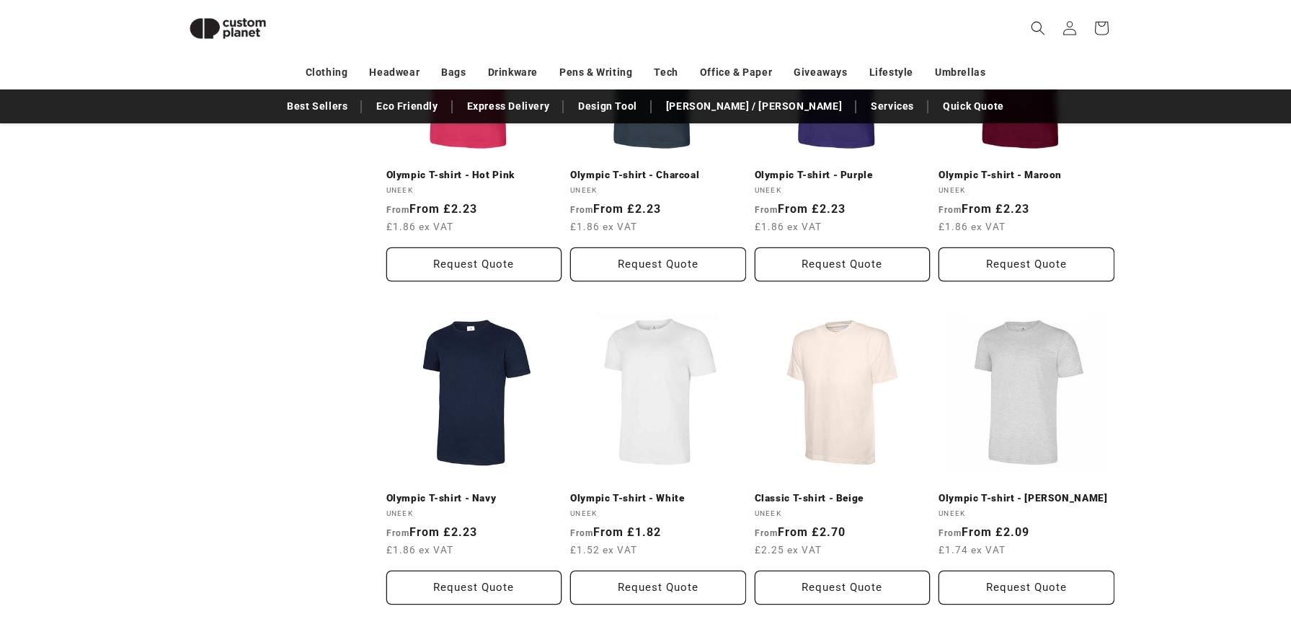
scroll to position [1683, 0]
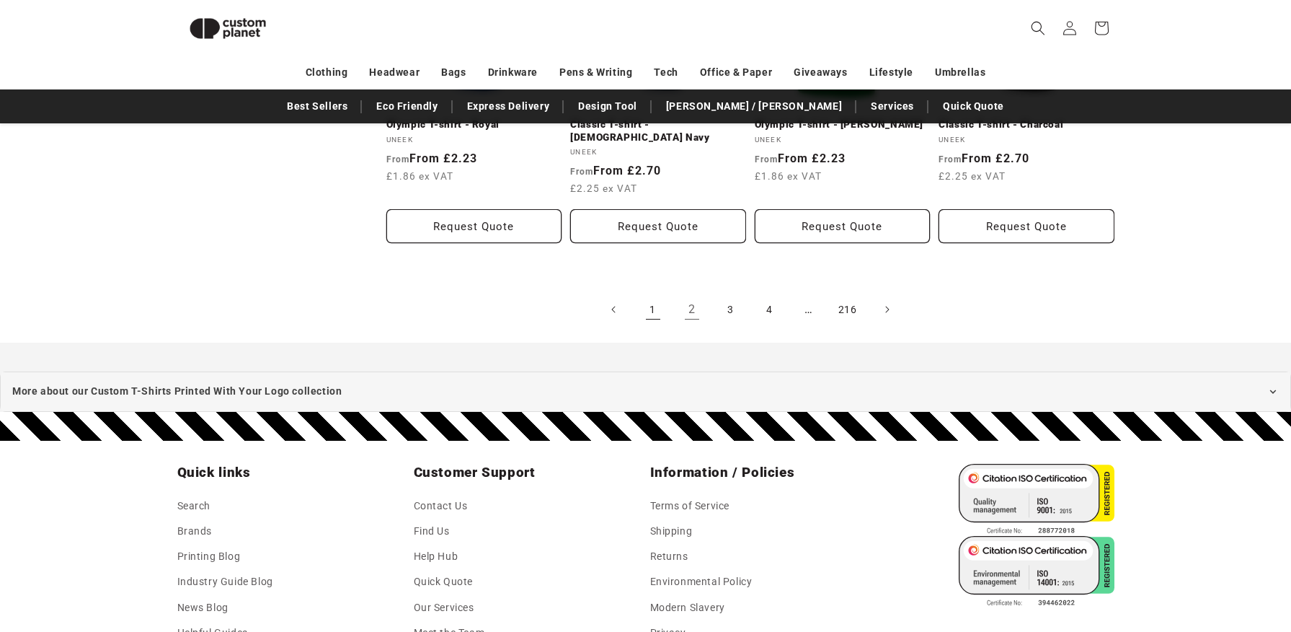
click at [660, 293] on link "1" at bounding box center [653, 309] width 32 height 32
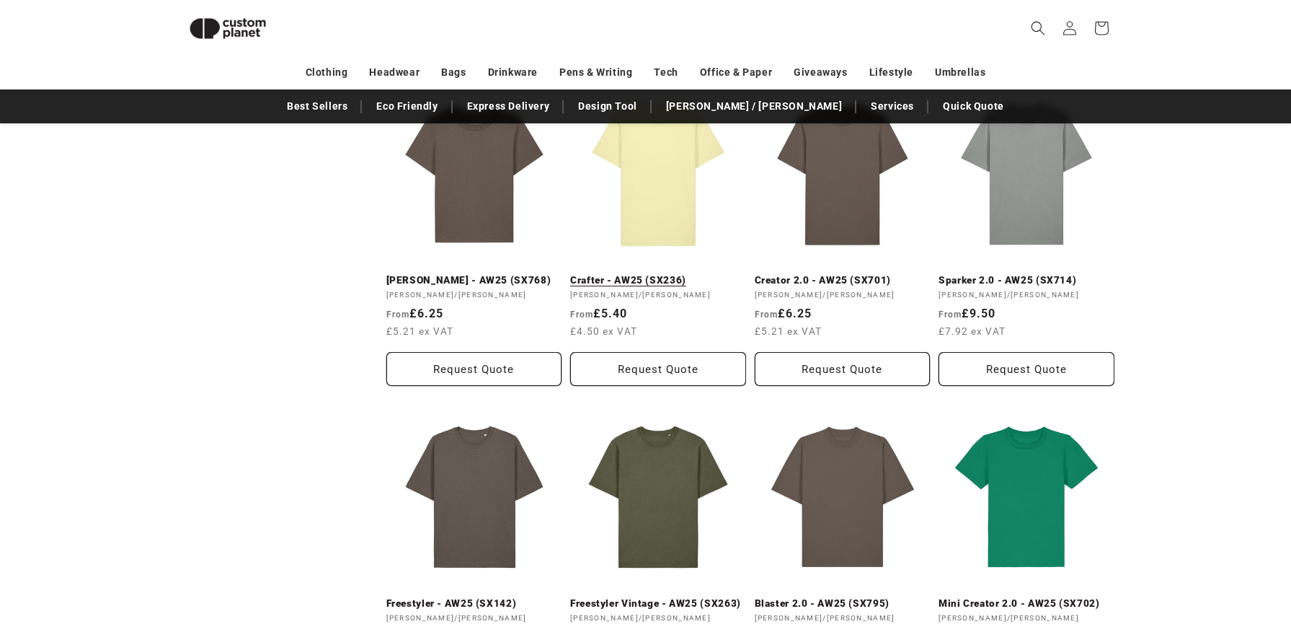
scroll to position [1524, 0]
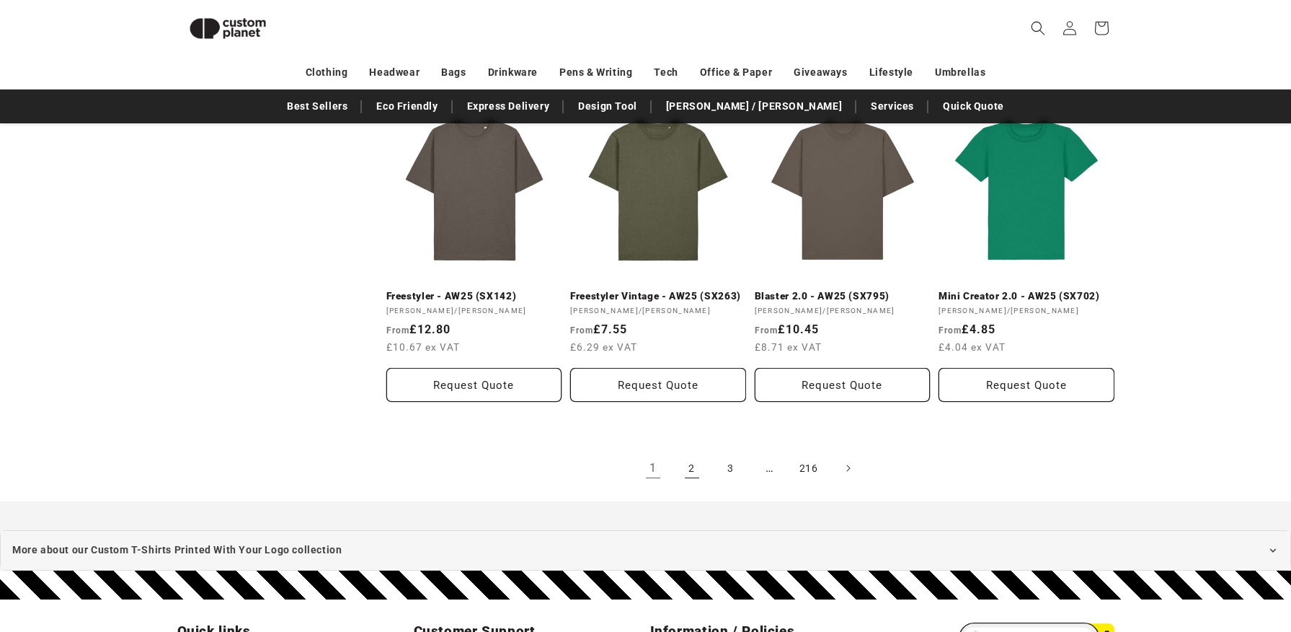
click at [691, 466] on link "2" at bounding box center [692, 468] width 32 height 32
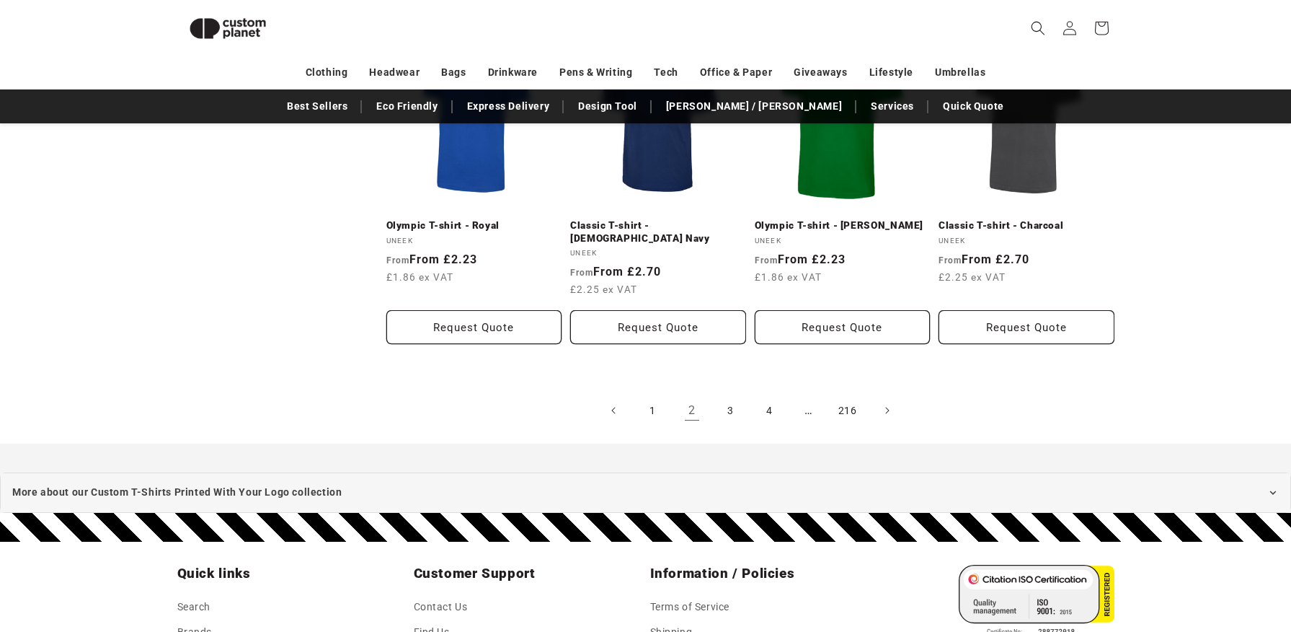
scroll to position [1625, 0]
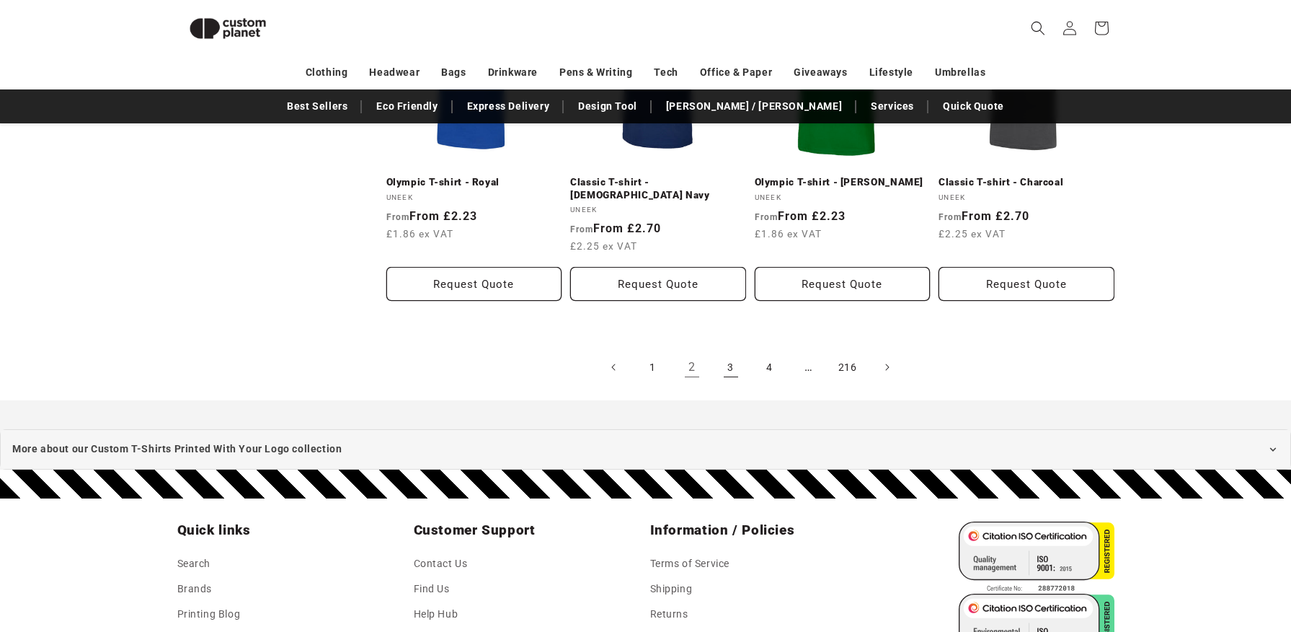
click at [725, 351] on link "3" at bounding box center [731, 367] width 32 height 32
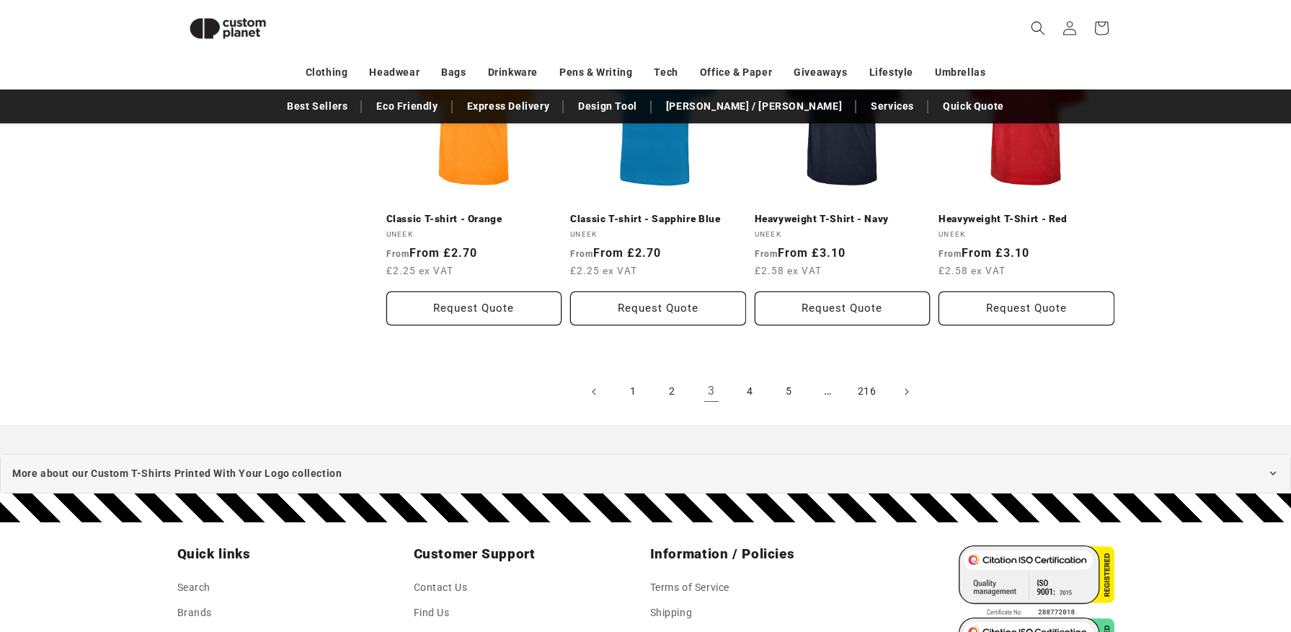
scroll to position [1564, 0]
click at [756, 393] on link "4" at bounding box center [751, 391] width 32 height 32
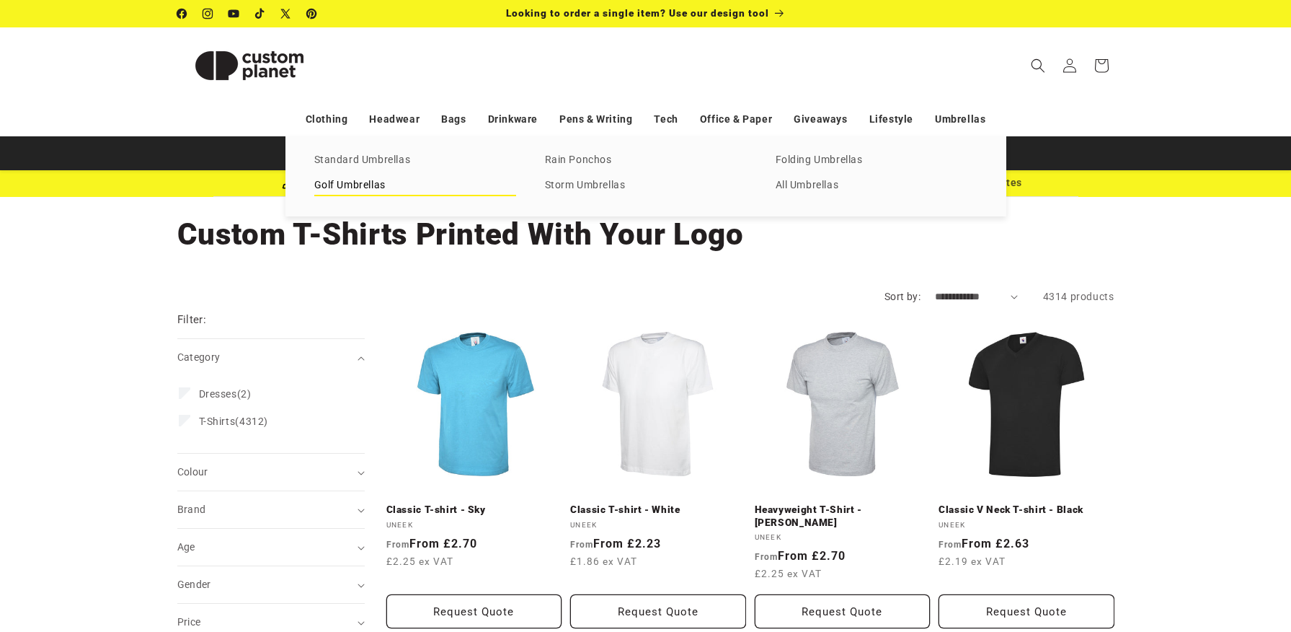
click at [392, 186] on link "Golf Umbrellas" at bounding box center [415, 185] width 202 height 19
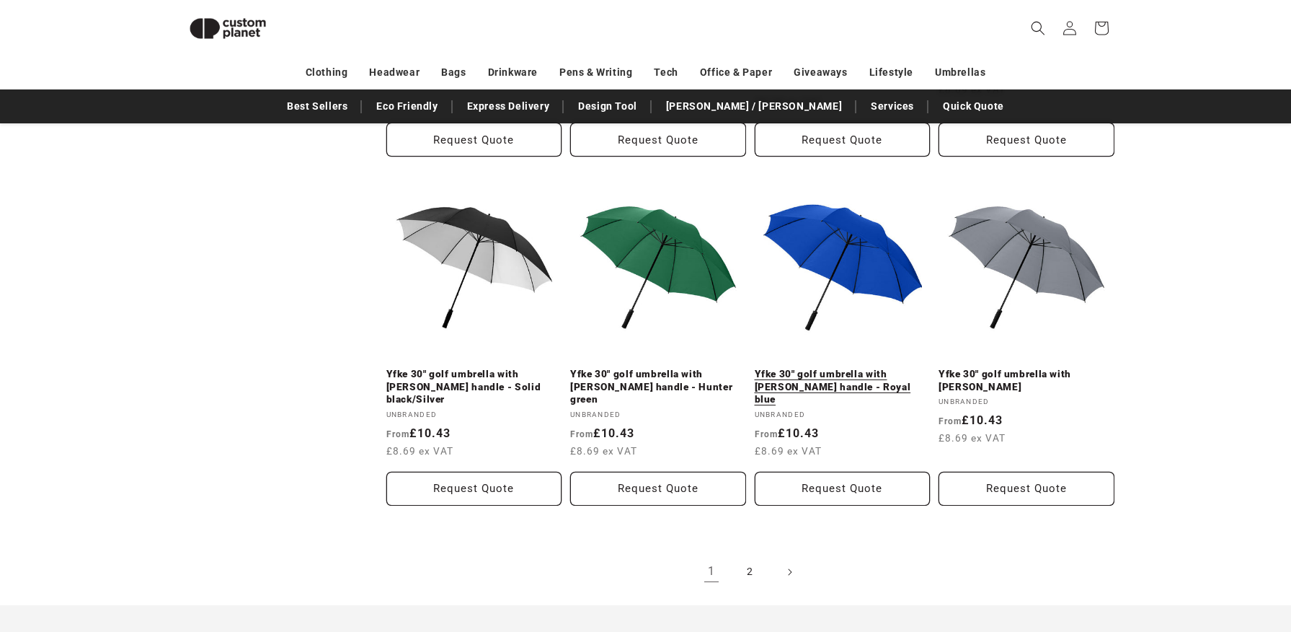
scroll to position [1413, 0]
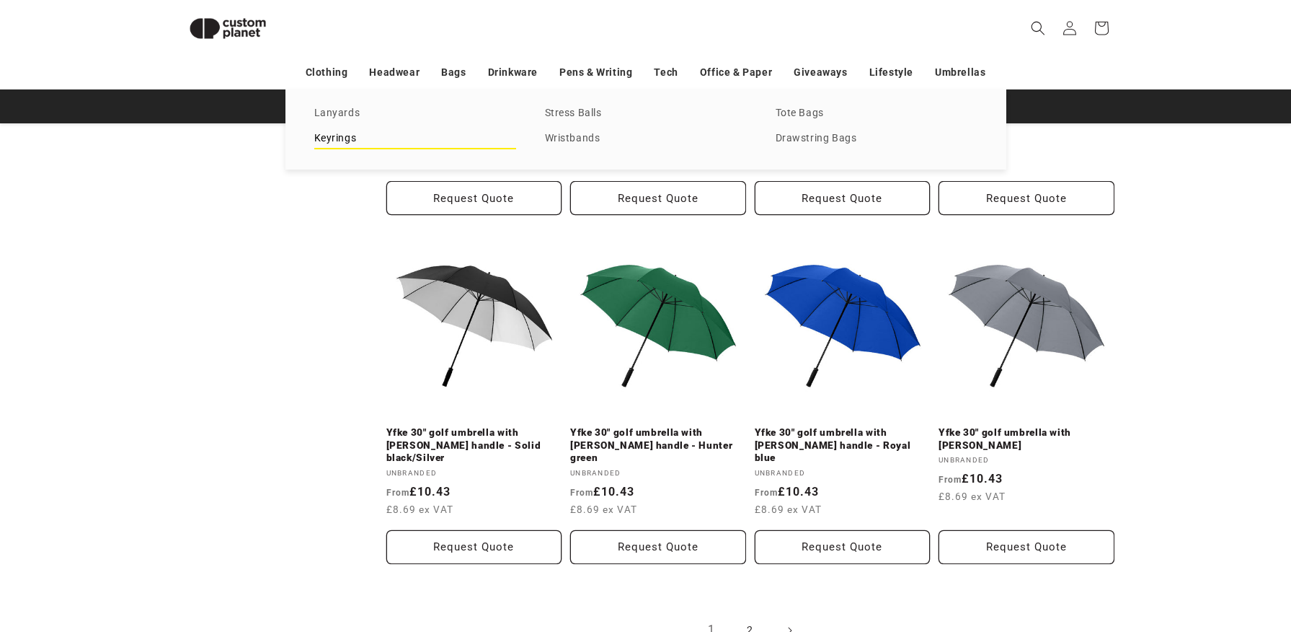
click at [317, 138] on link "Keyrings" at bounding box center [415, 138] width 202 height 19
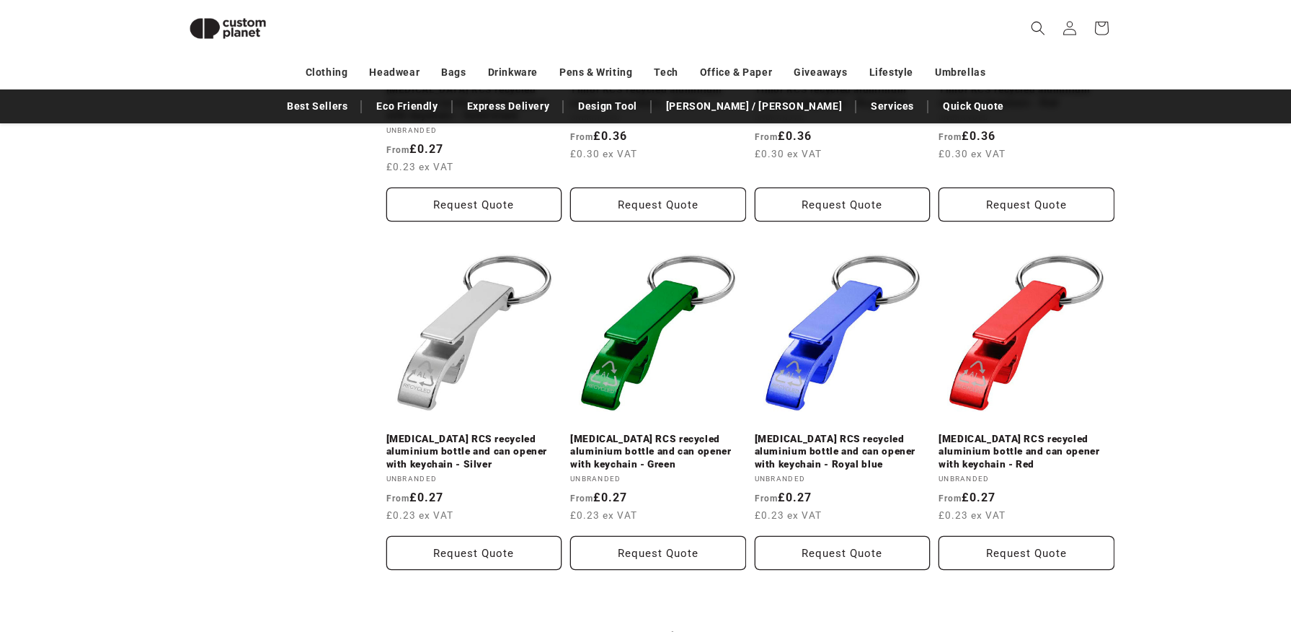
scroll to position [1516, 0]
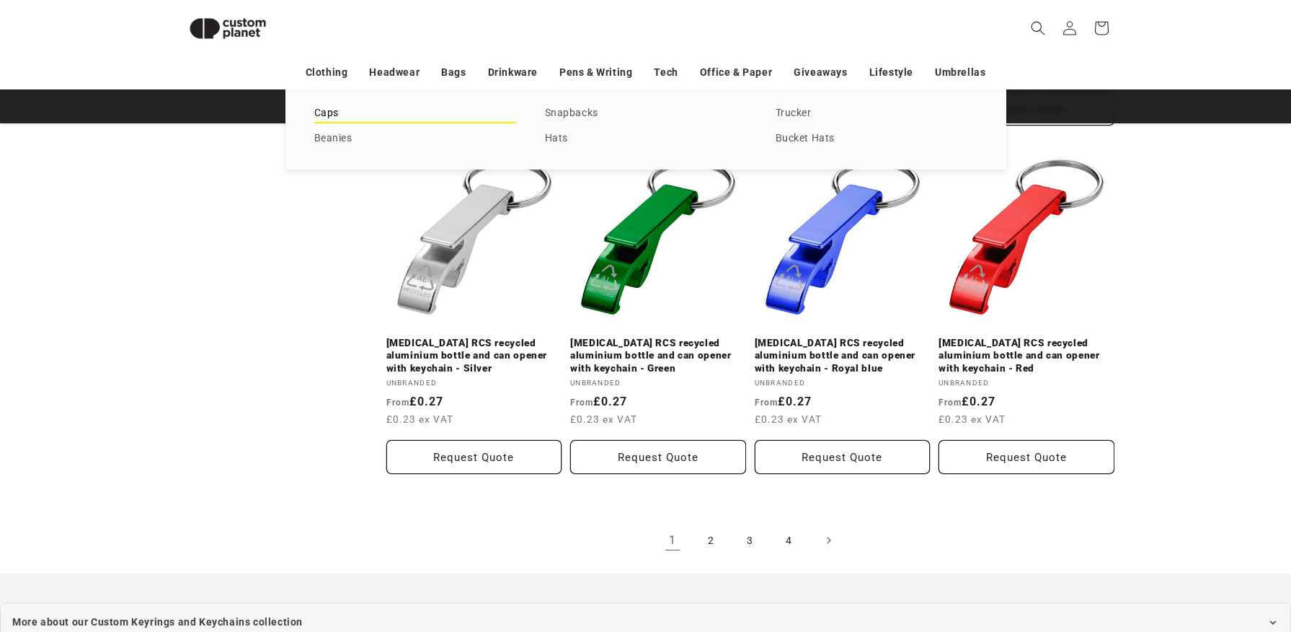
click at [410, 115] on link "Caps" at bounding box center [415, 113] width 202 height 19
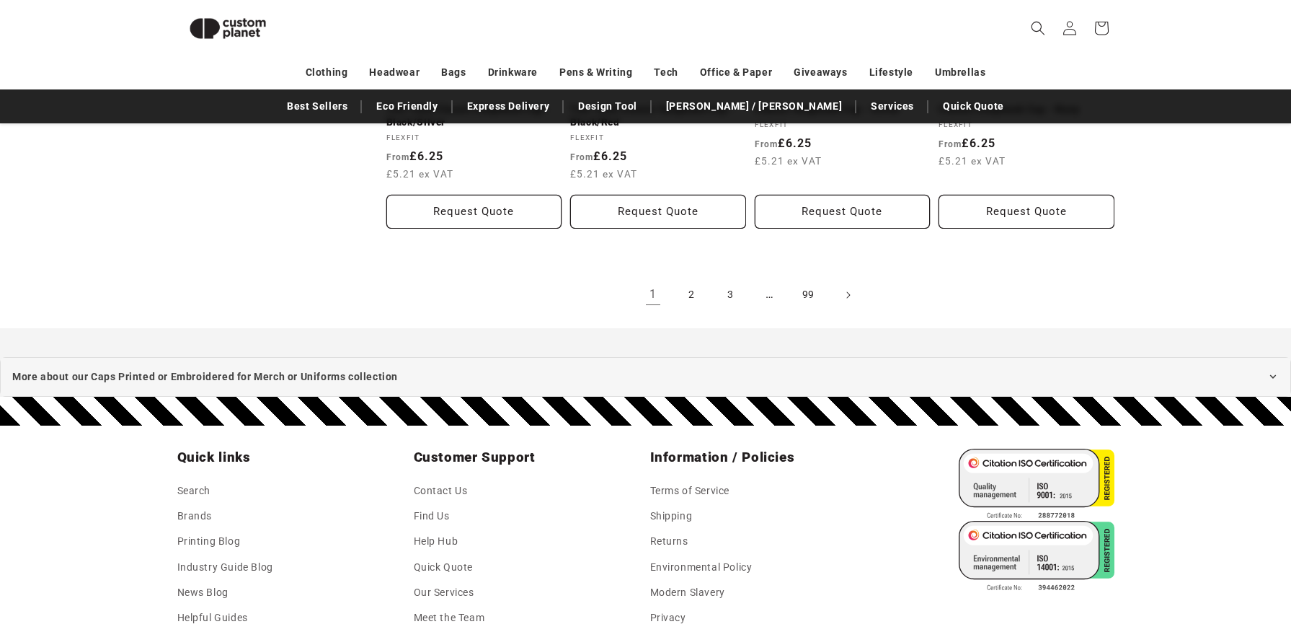
scroll to position [1725, 0]
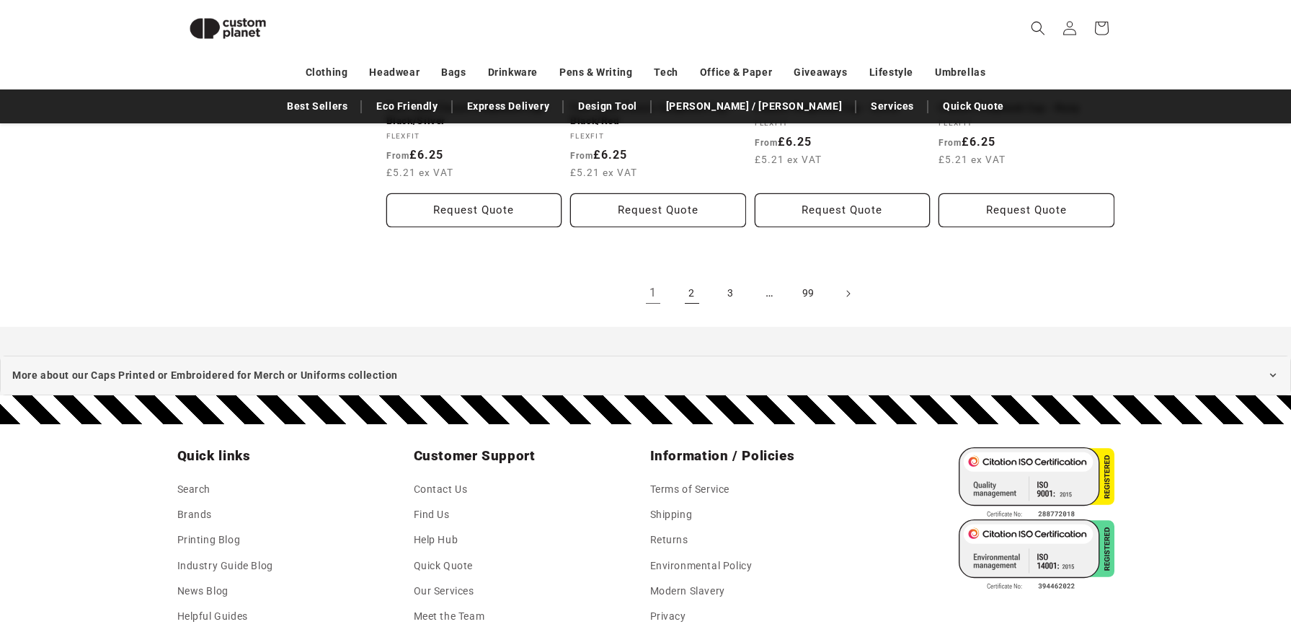
click at [703, 292] on link "2" at bounding box center [692, 294] width 32 height 32
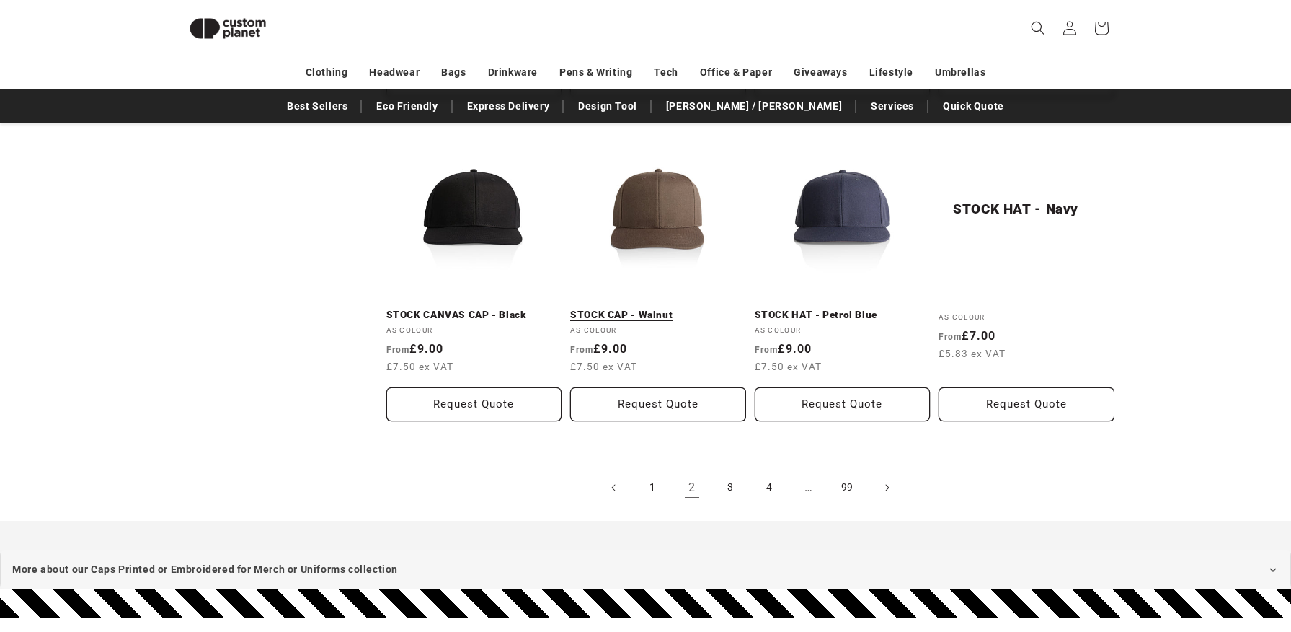
scroll to position [1518, 0]
click at [738, 489] on link "3" at bounding box center [731, 487] width 32 height 32
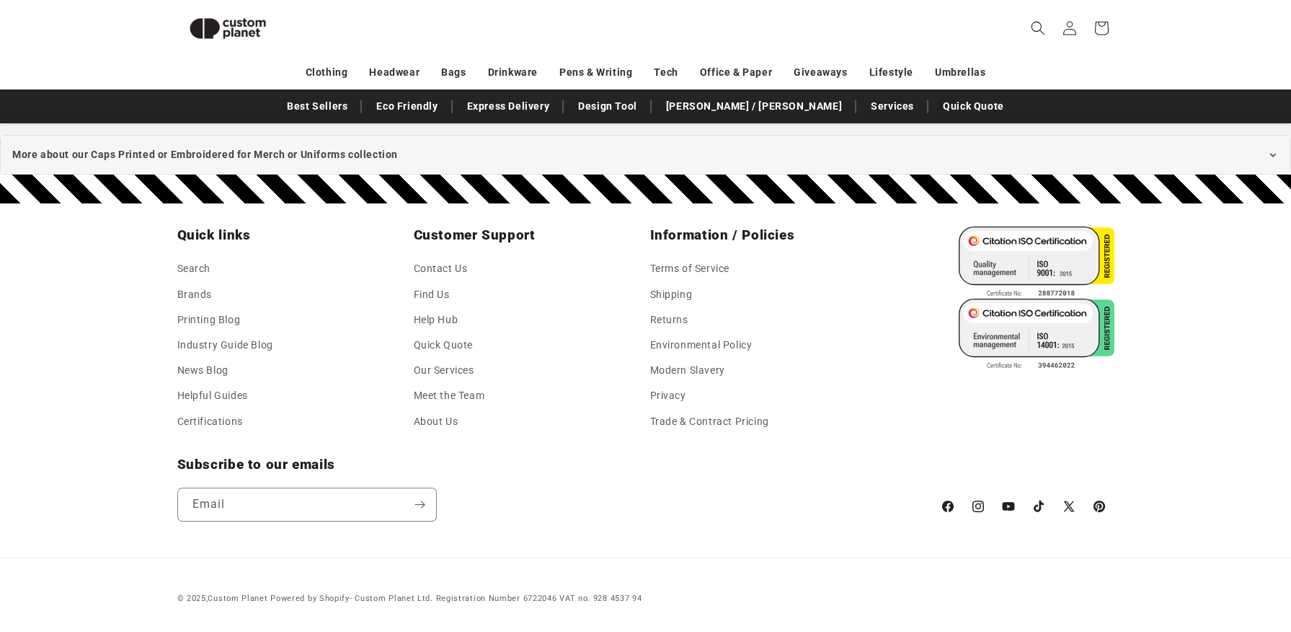
scroll to position [1640, 0]
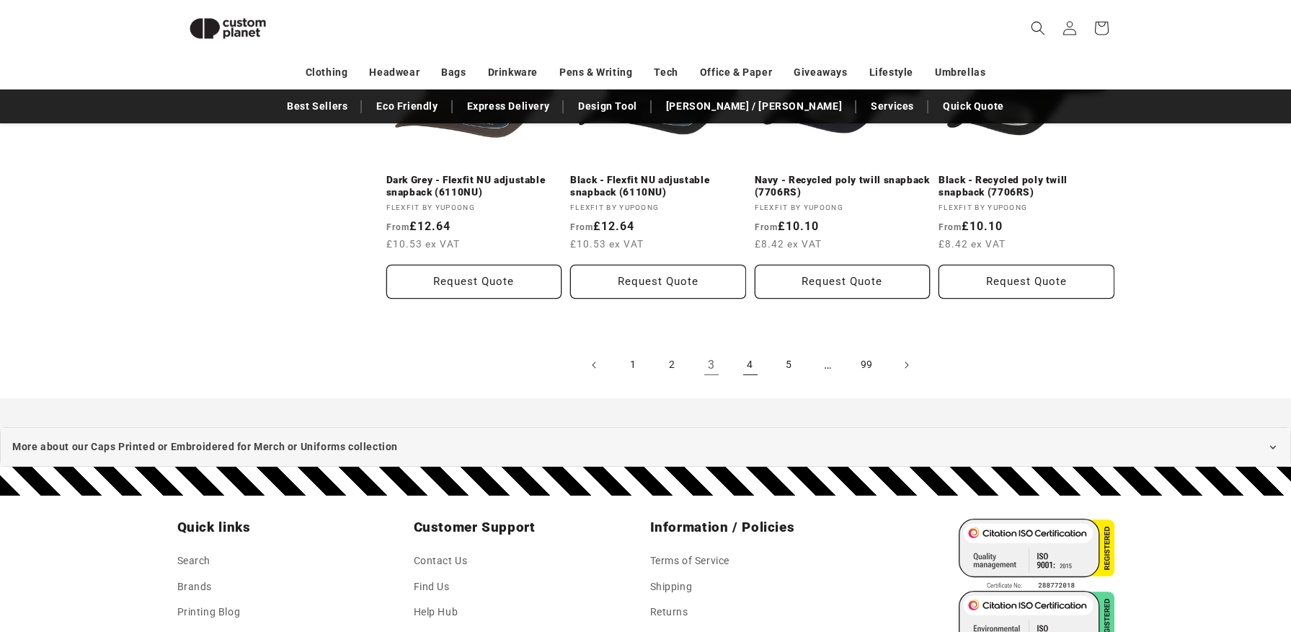
click at [750, 366] on link "4" at bounding box center [751, 365] width 32 height 32
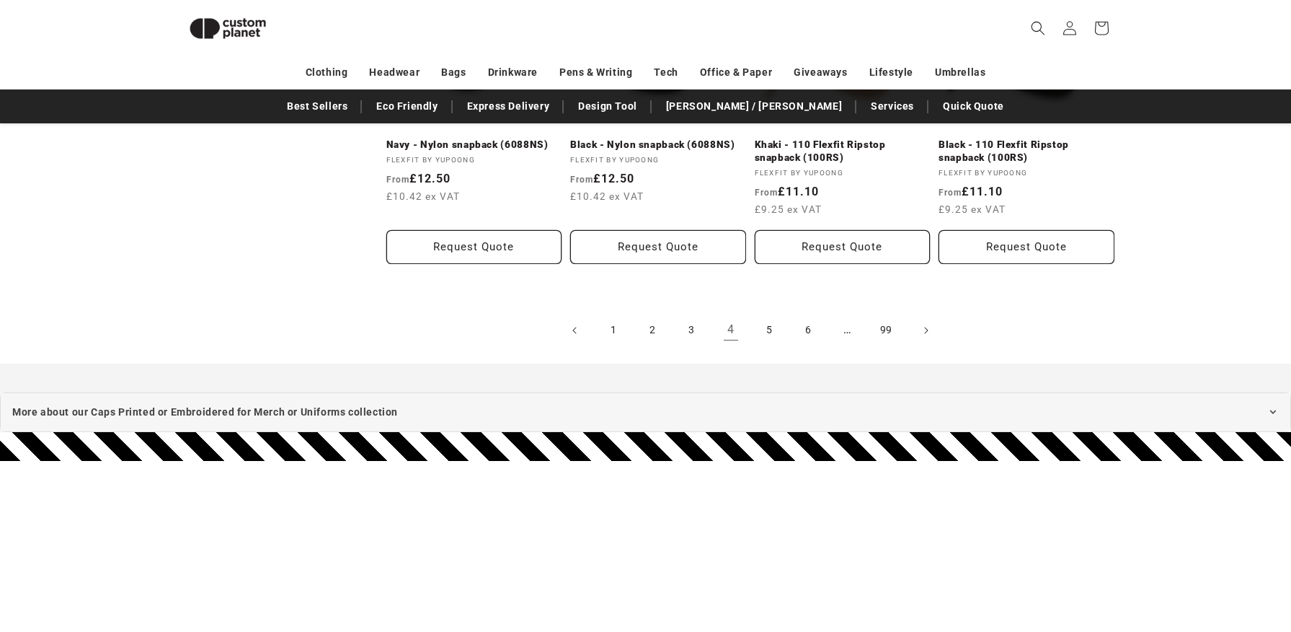
scroll to position [1825, 0]
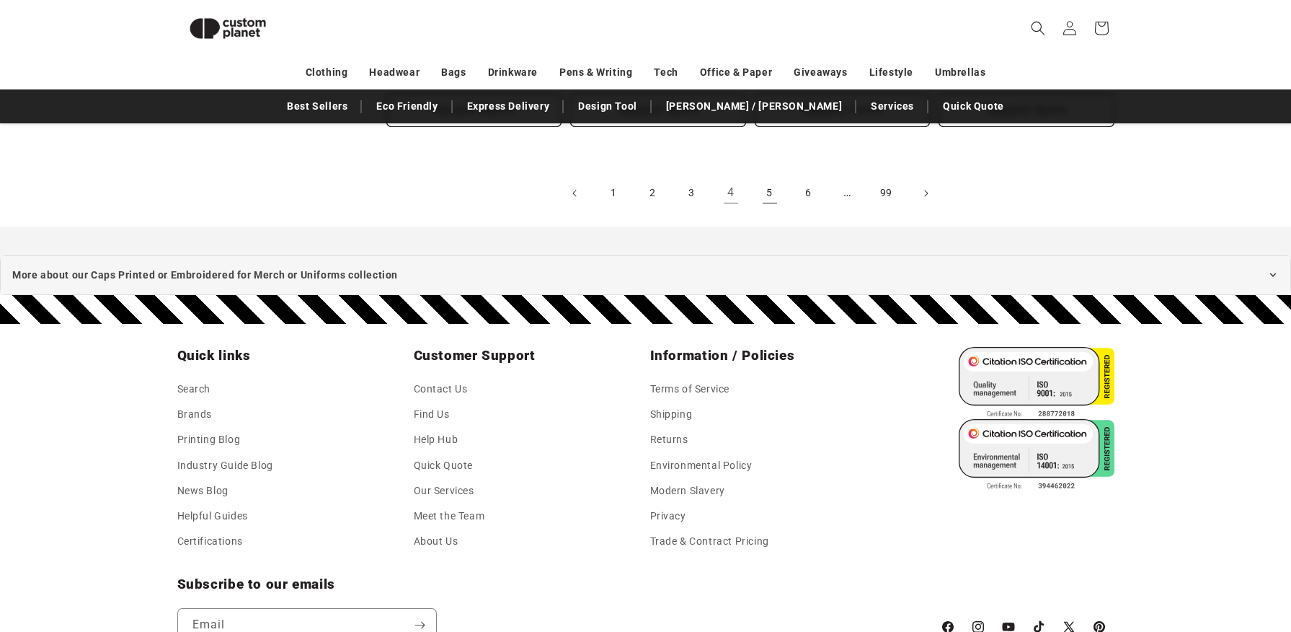
click at [770, 197] on link "5" at bounding box center [770, 193] width 32 height 32
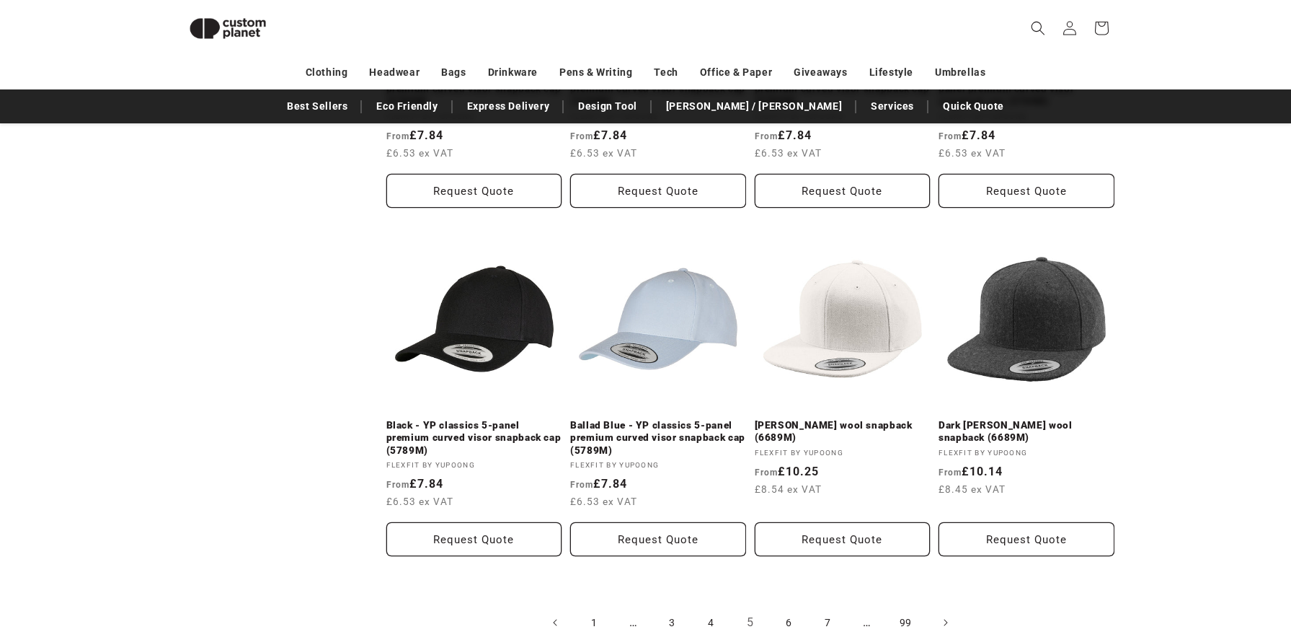
scroll to position [1983, 0]
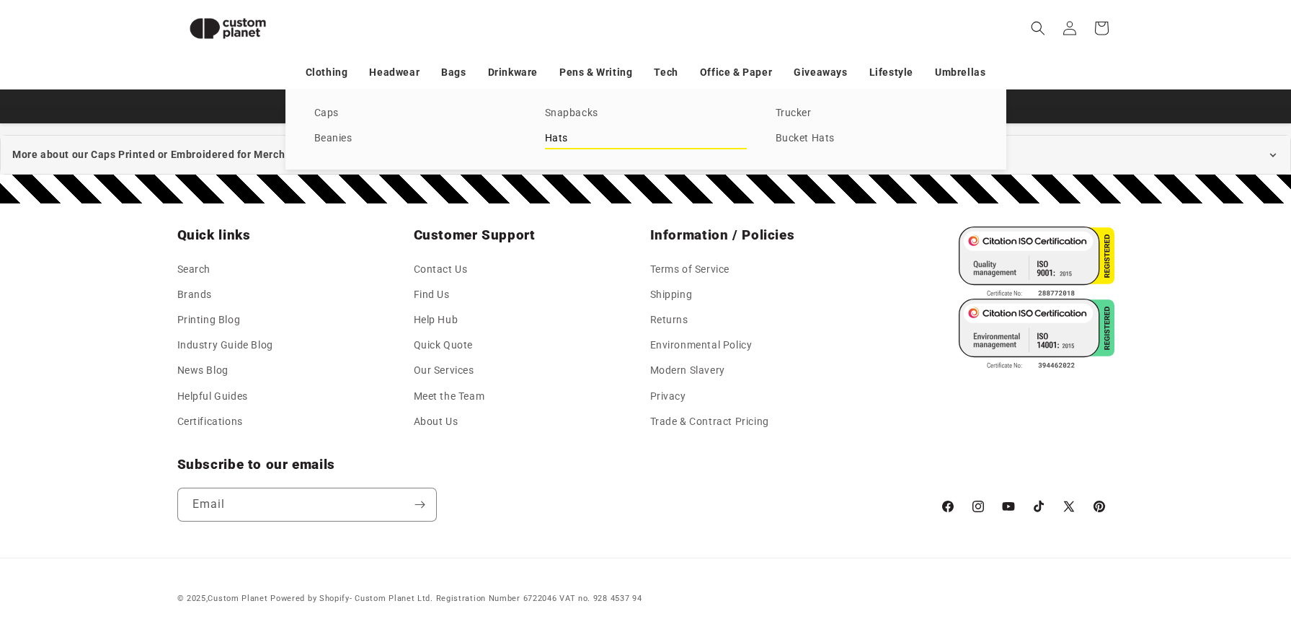
click at [590, 138] on link "Hats" at bounding box center [646, 138] width 202 height 19
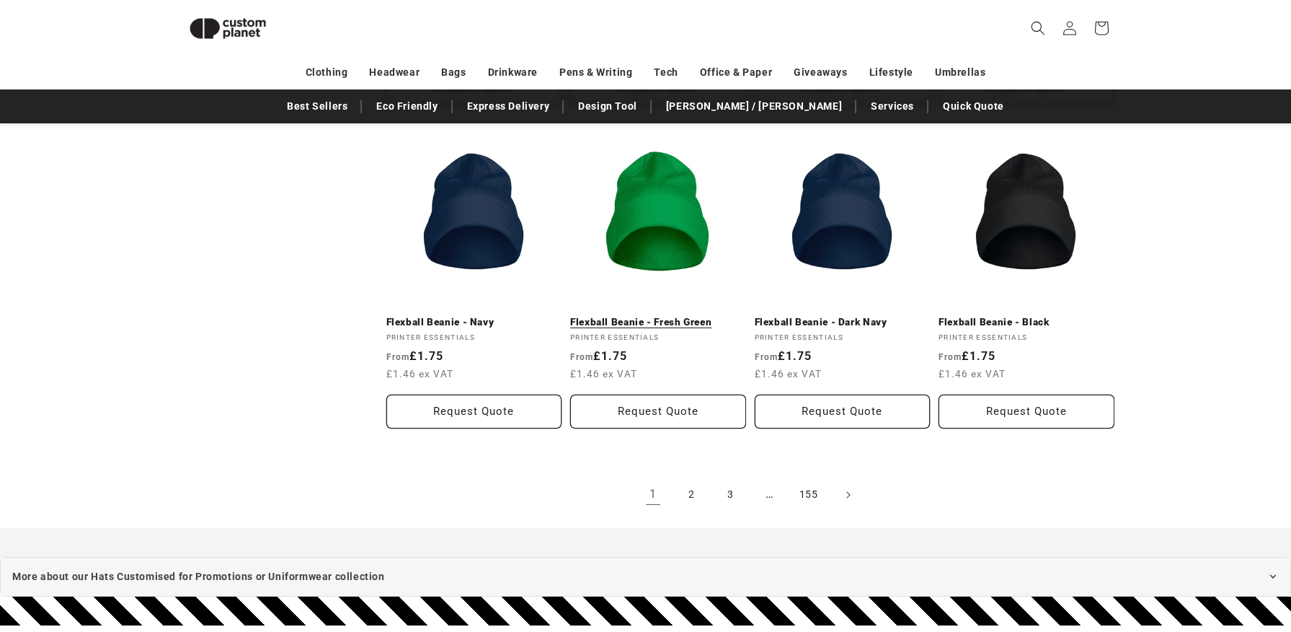
scroll to position [1498, 0]
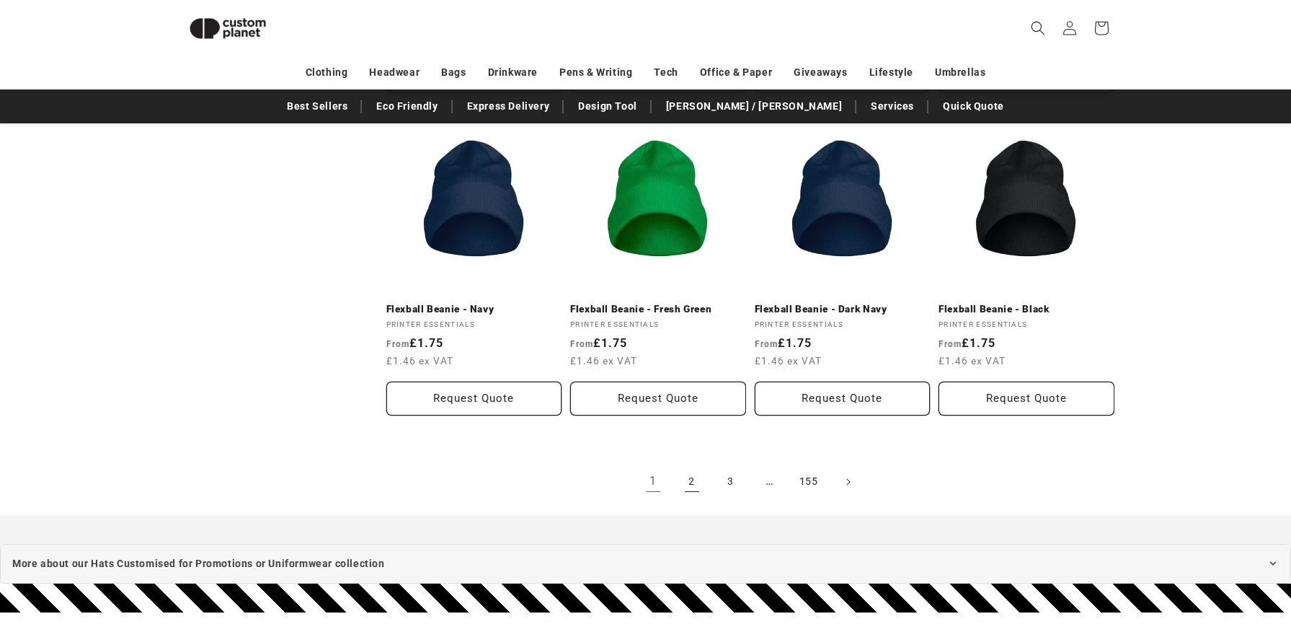
click at [692, 486] on link "2" at bounding box center [692, 482] width 32 height 32
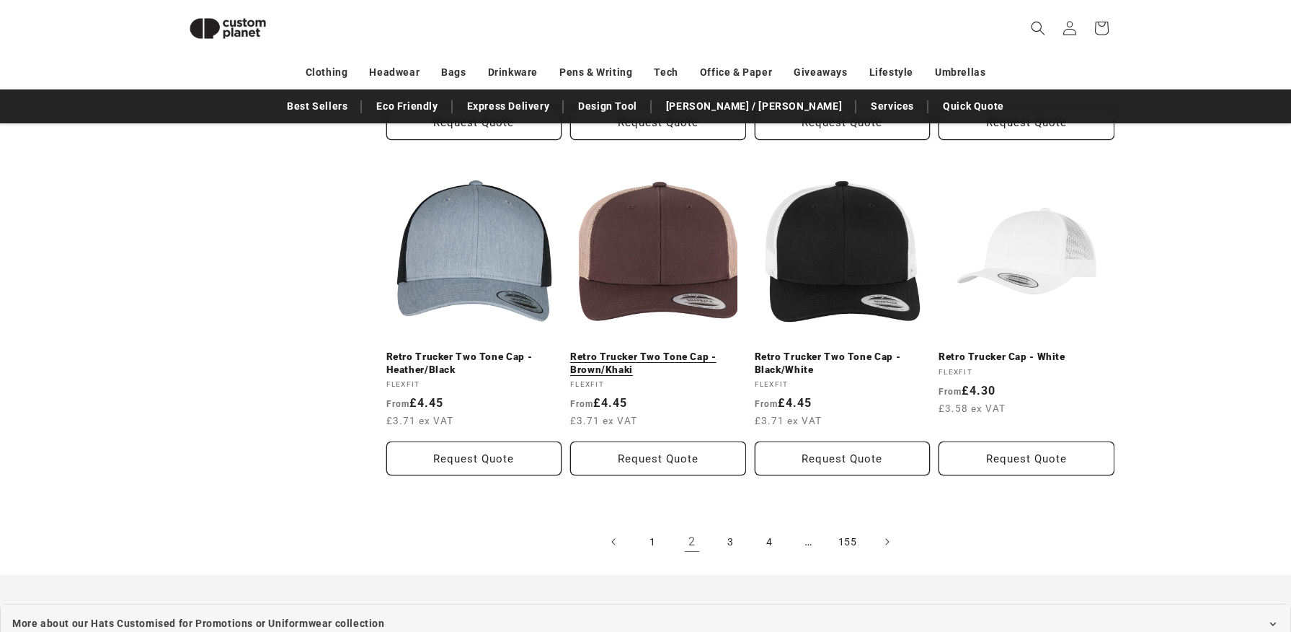
scroll to position [1529, 0]
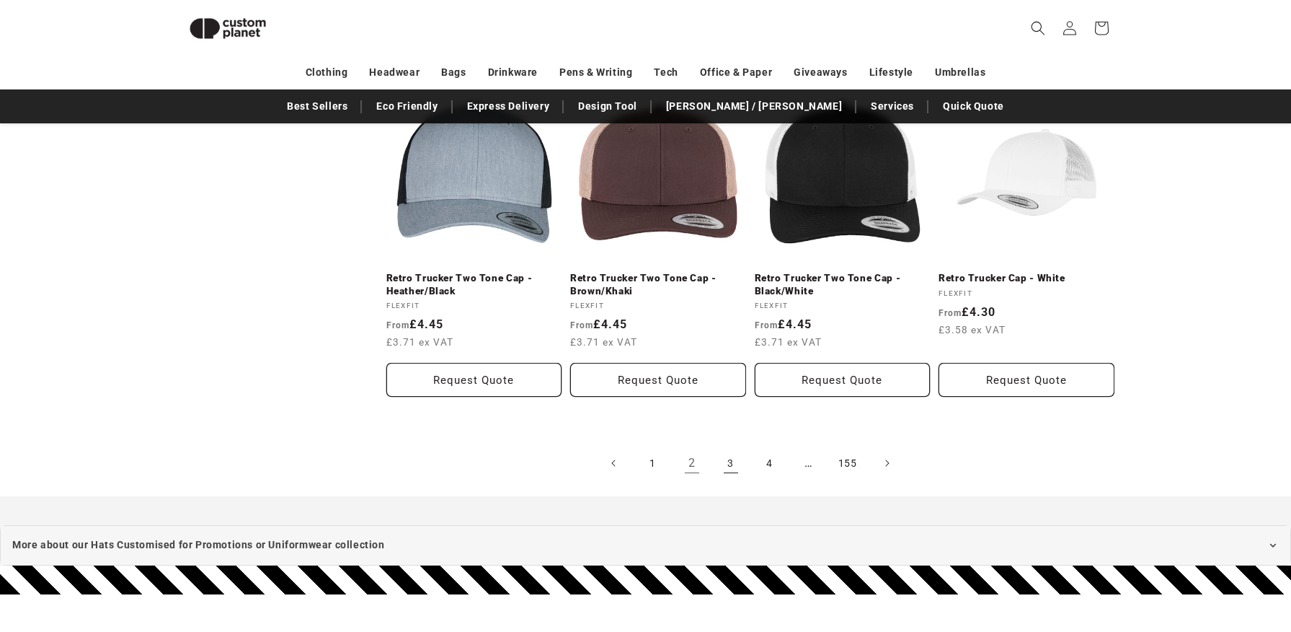
click at [739, 464] on link "3" at bounding box center [731, 463] width 32 height 32
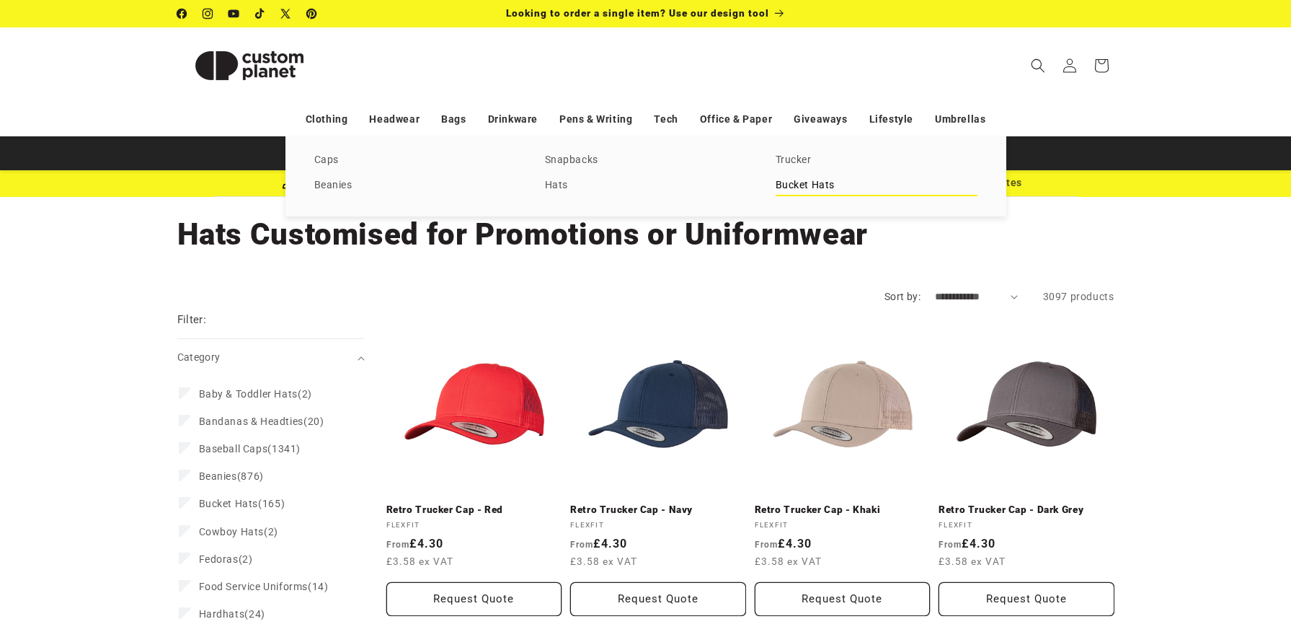
click at [796, 187] on link "Bucket Hats" at bounding box center [877, 185] width 202 height 19
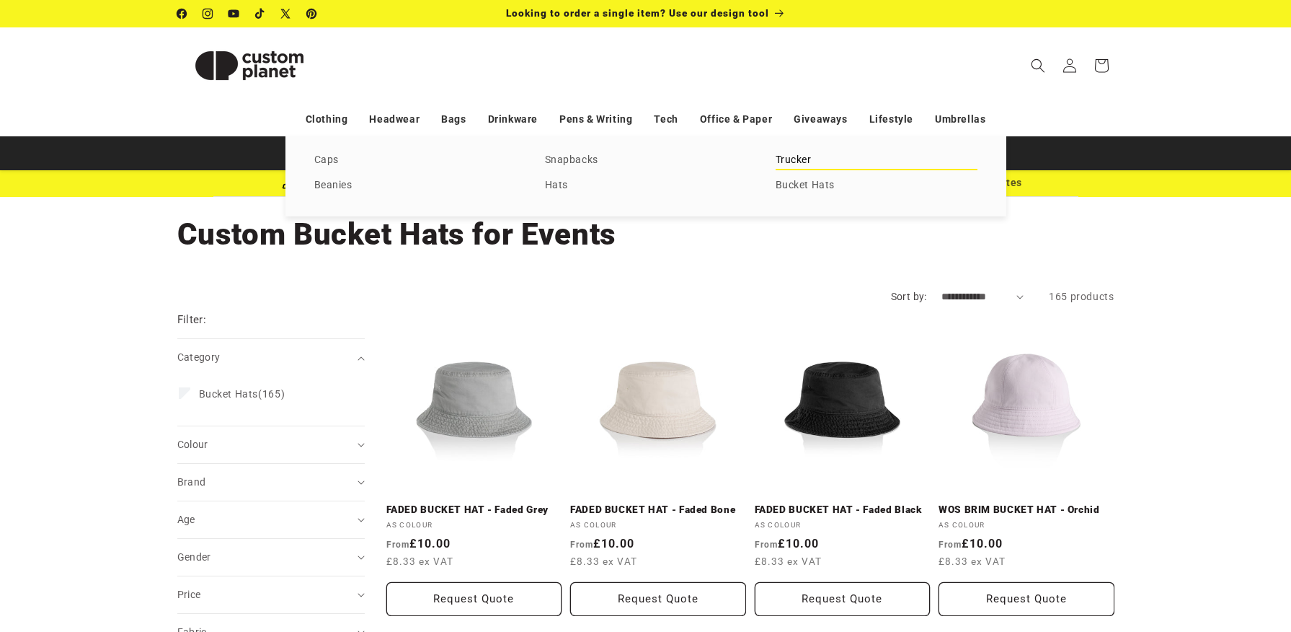
click at [790, 160] on link "Trucker" at bounding box center [877, 160] width 202 height 19
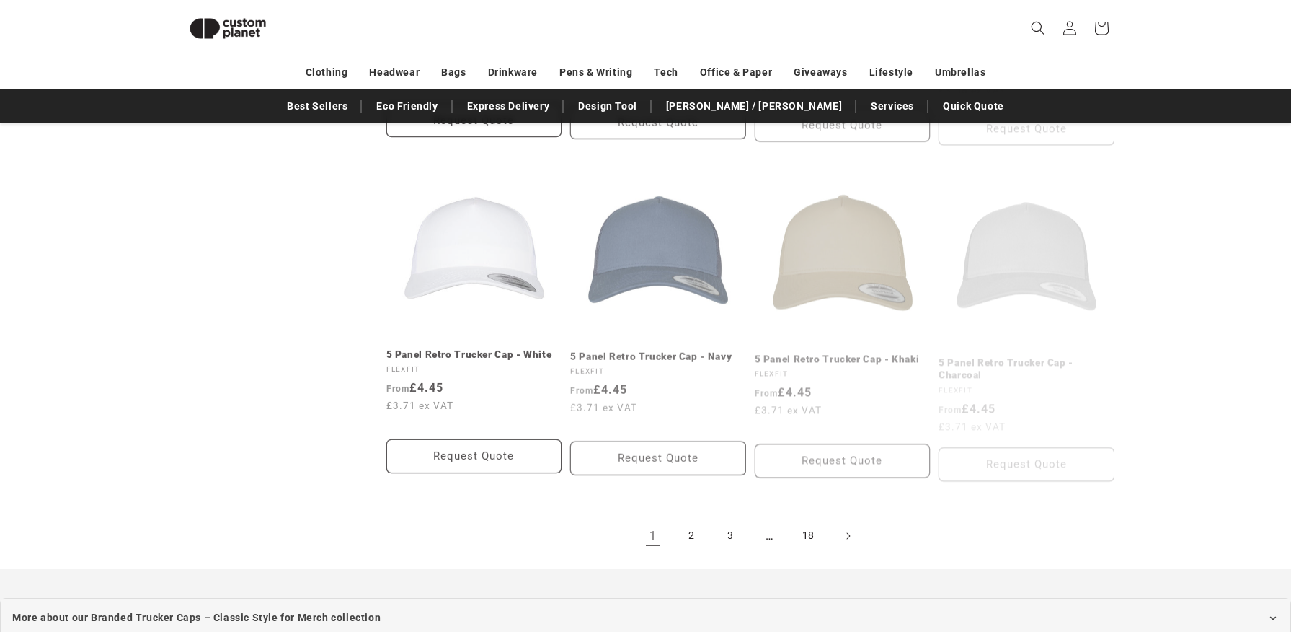
scroll to position [1560, 0]
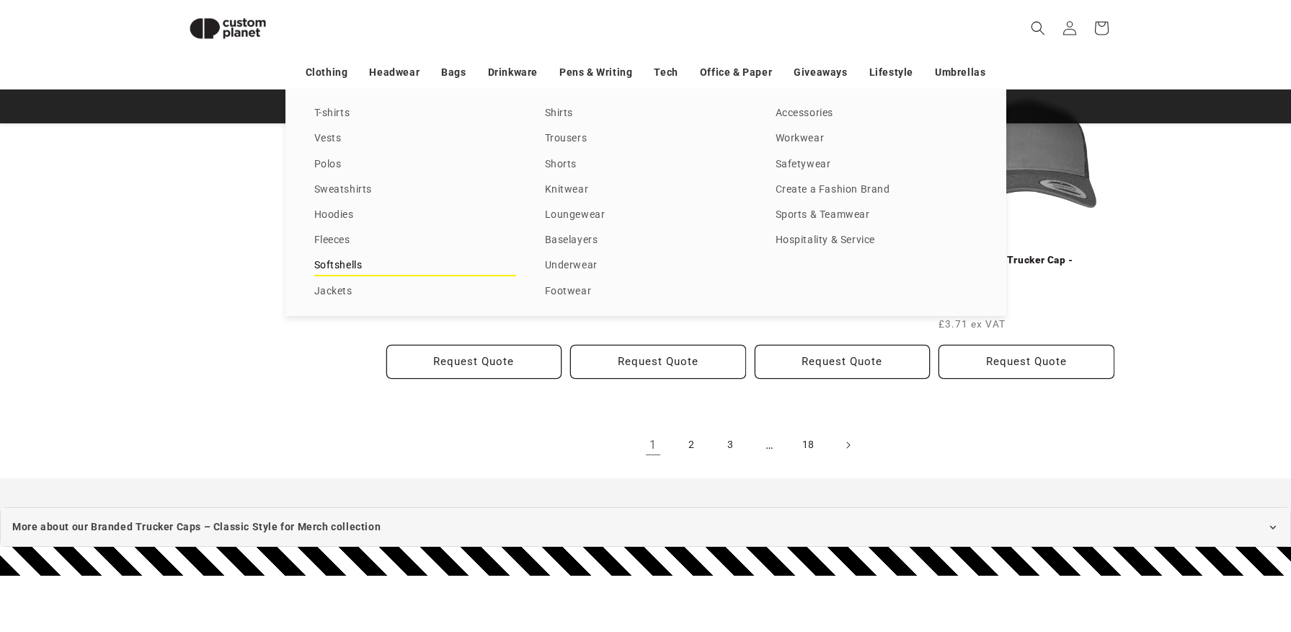
click at [345, 256] on link "Softshells" at bounding box center [415, 265] width 202 height 19
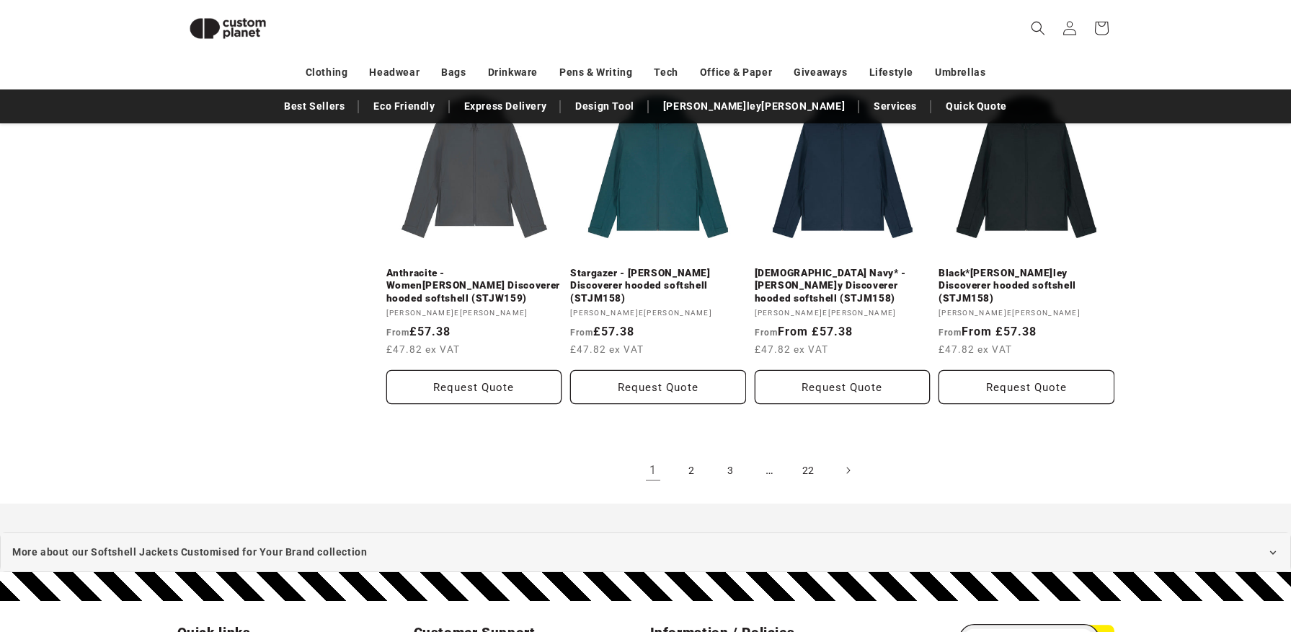
scroll to position [1628, 0]
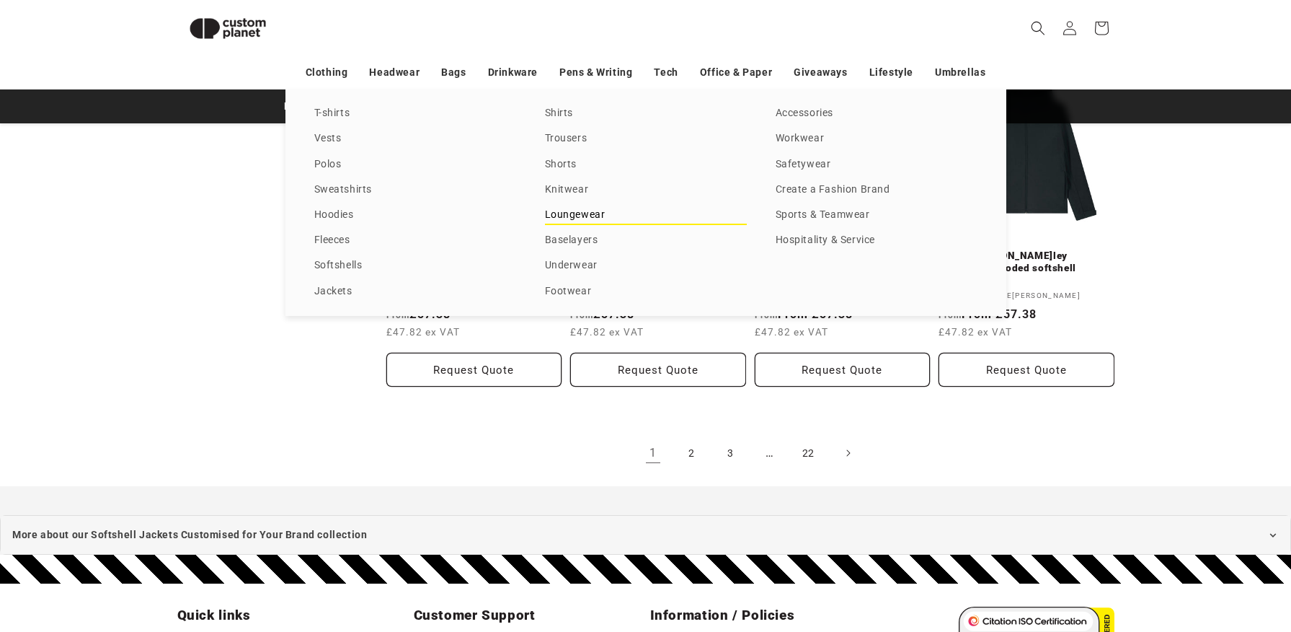
click at [581, 208] on link "Loungewear" at bounding box center [646, 214] width 202 height 19
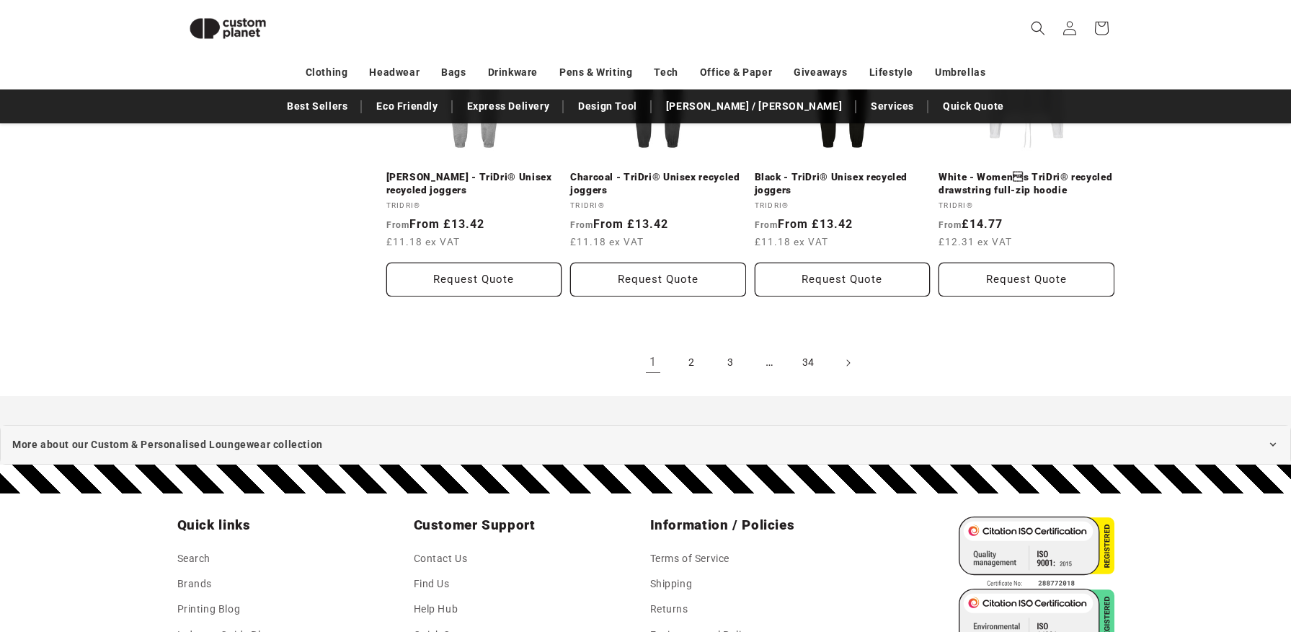
scroll to position [1658, 0]
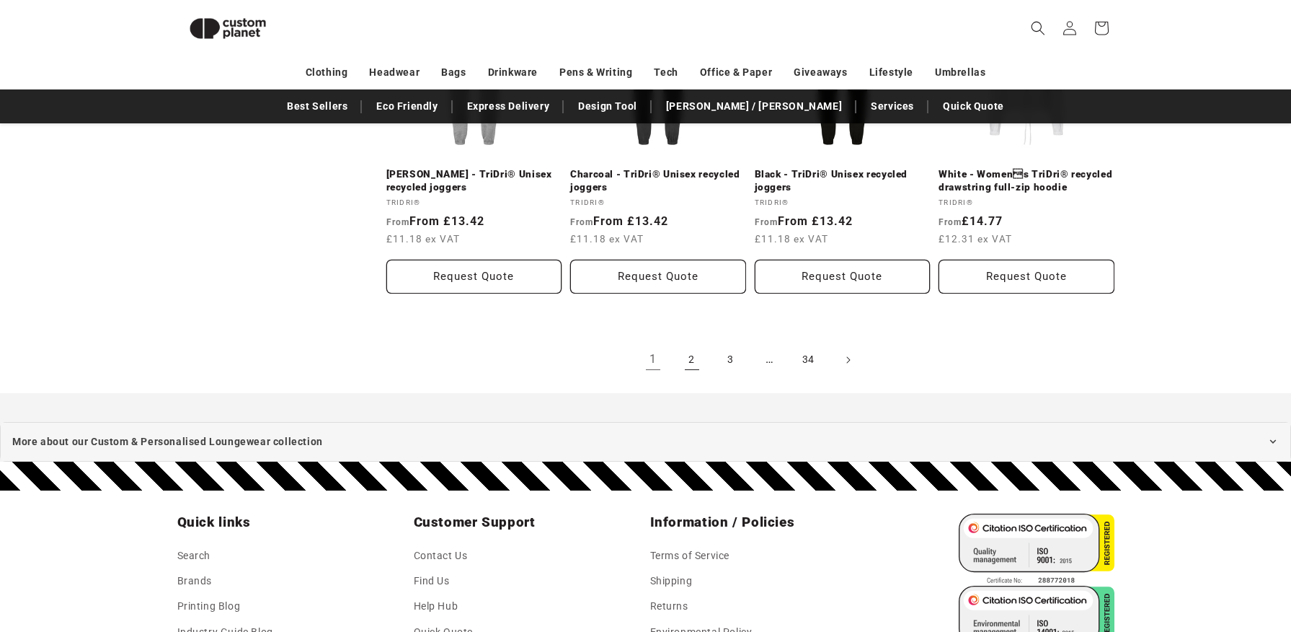
click at [698, 361] on link "2" at bounding box center [692, 360] width 32 height 32
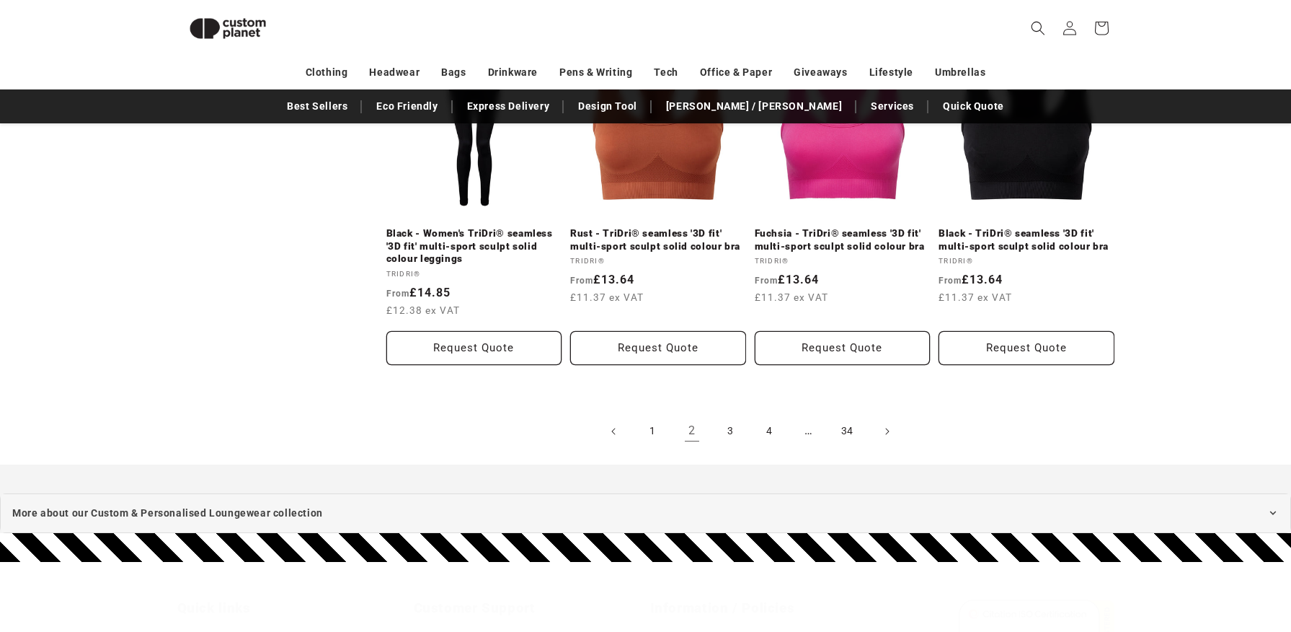
scroll to position [1744, 0]
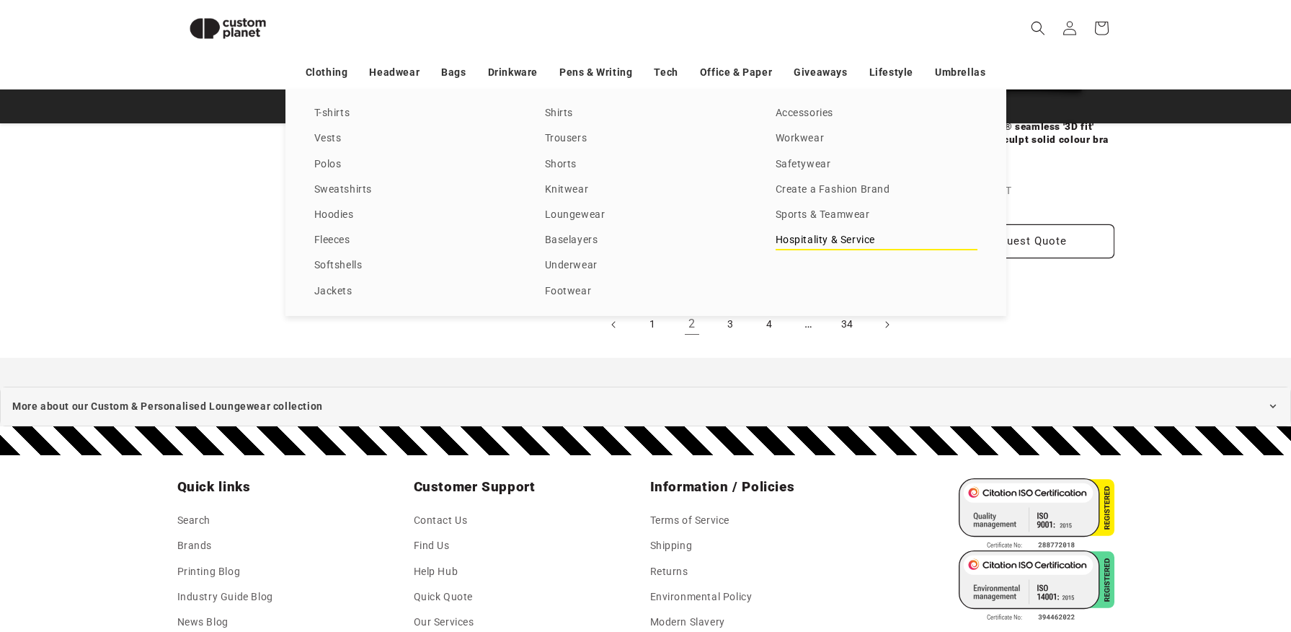
click at [813, 244] on link "Hospitality & Service" at bounding box center [877, 240] width 202 height 19
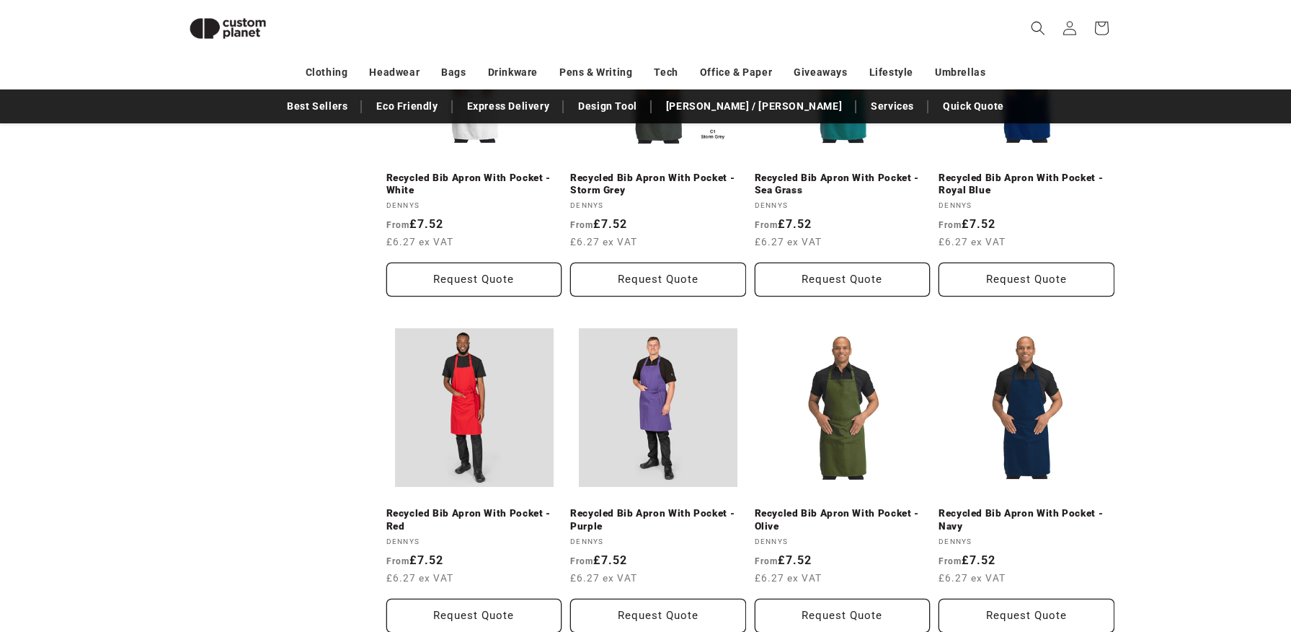
scroll to position [1788, 0]
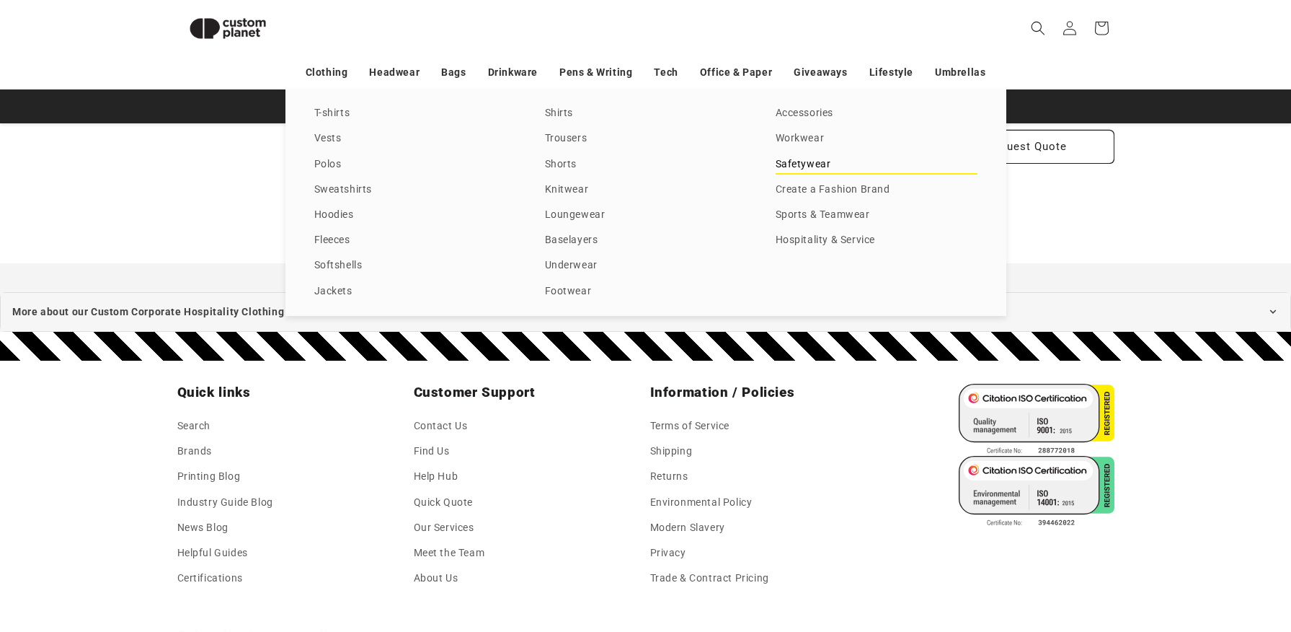
click at [819, 160] on link "Safetywear" at bounding box center [877, 164] width 202 height 19
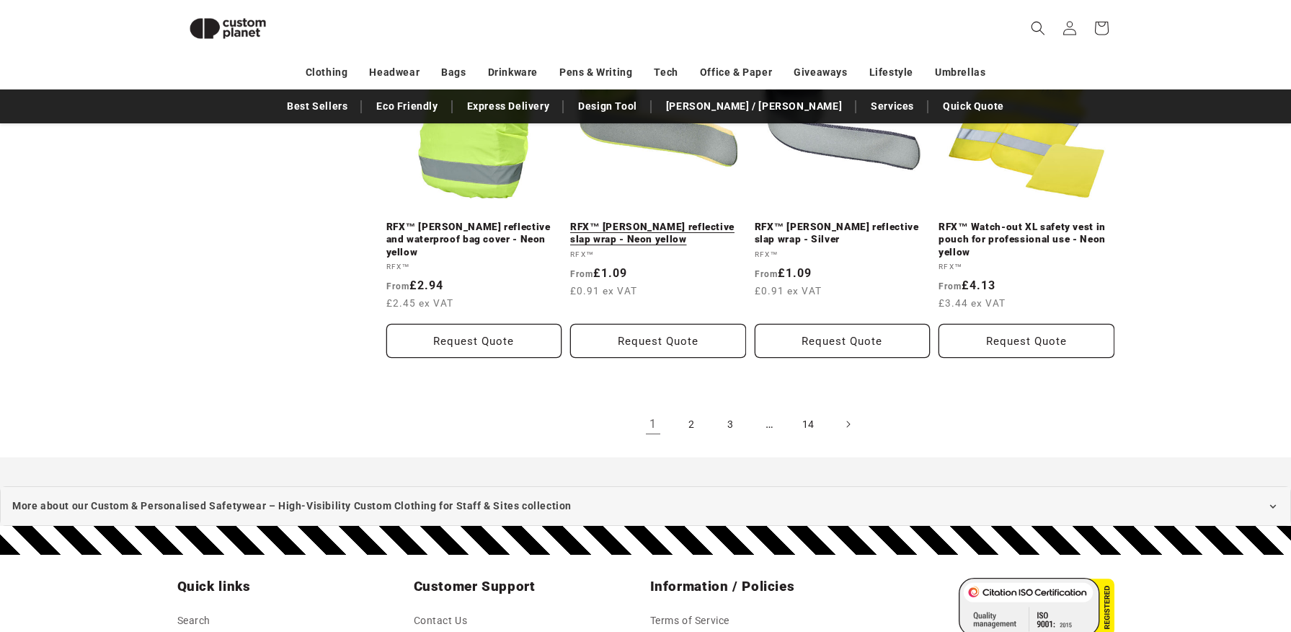
scroll to position [1708, 0]
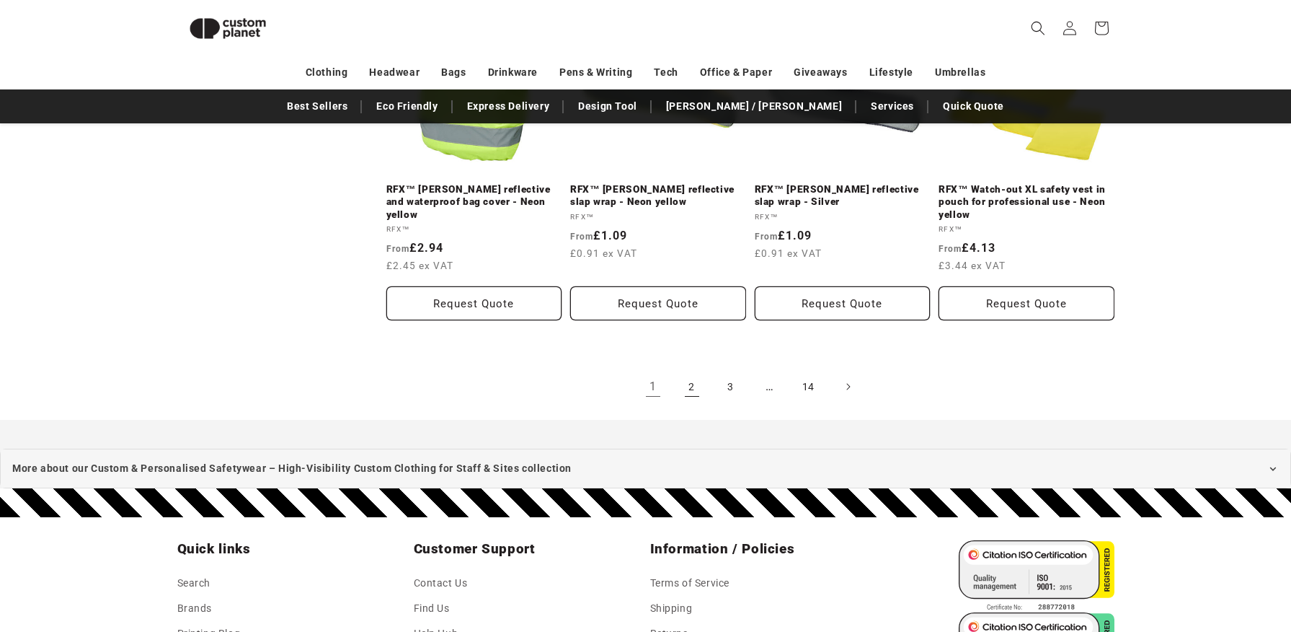
click at [690, 381] on link "2" at bounding box center [692, 387] width 32 height 32
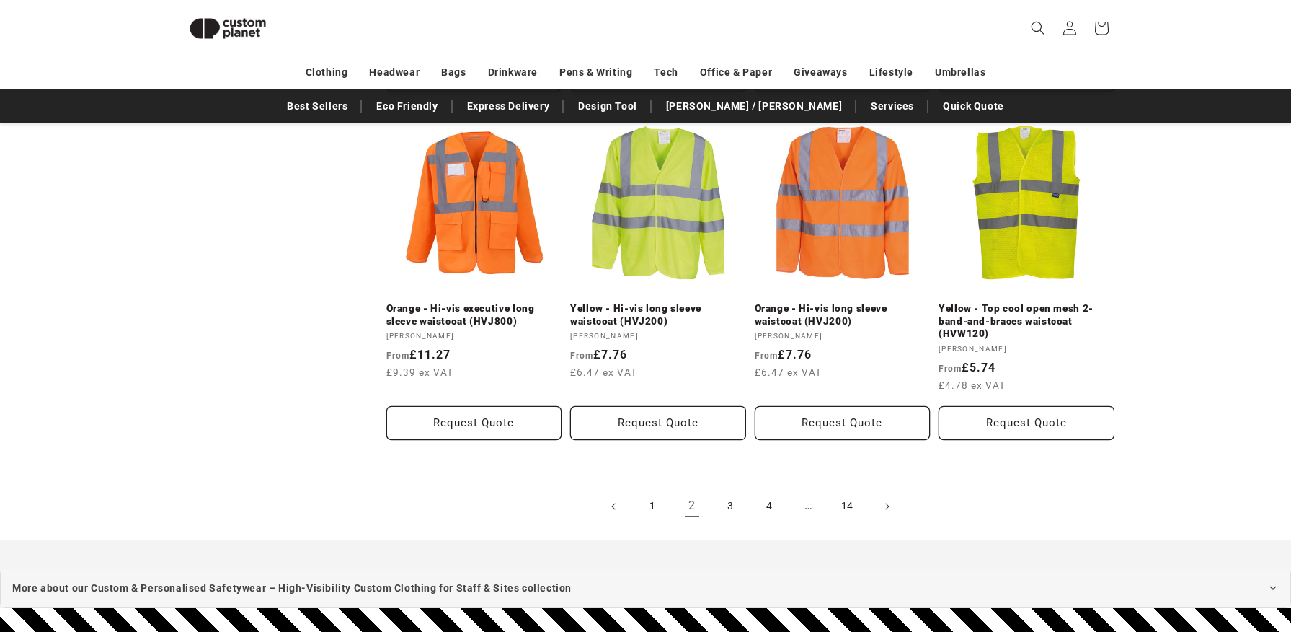
scroll to position [1690, 0]
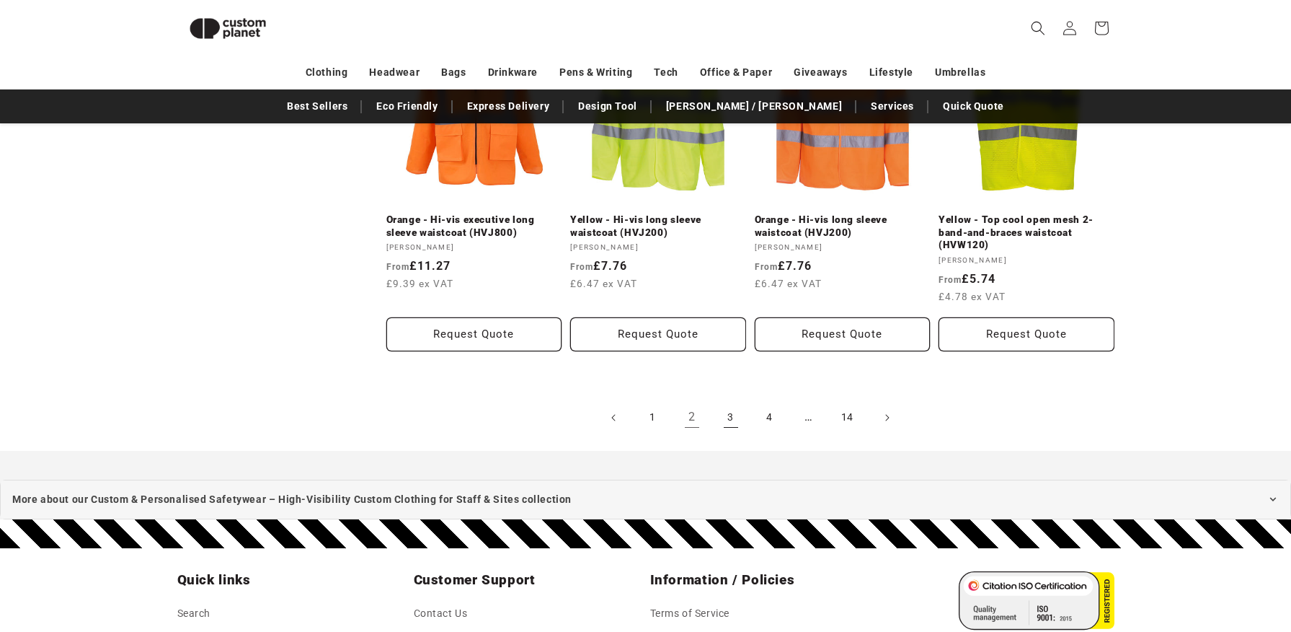
click at [738, 424] on link "3" at bounding box center [731, 418] width 32 height 32
